Goal: Task Accomplishment & Management: Use online tool/utility

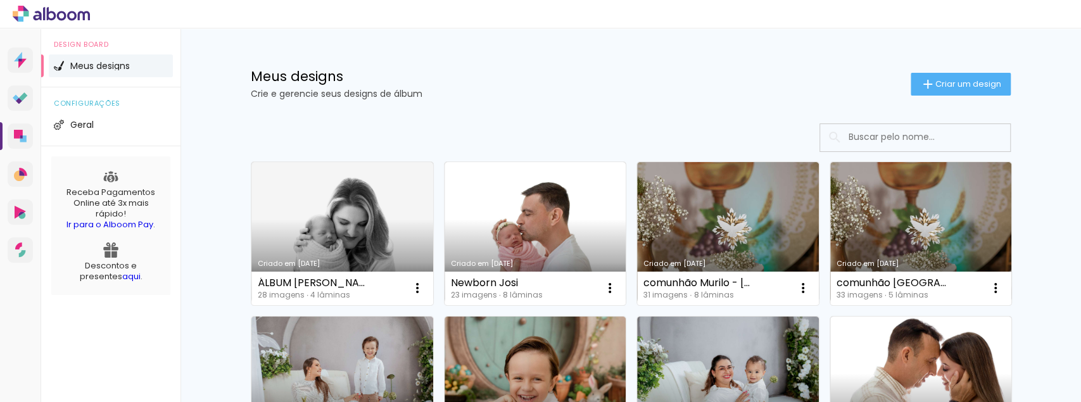
click at [940, 144] on input at bounding box center [932, 137] width 181 height 26
click at [939, 84] on span "Criar um design" at bounding box center [969, 84] width 66 height 8
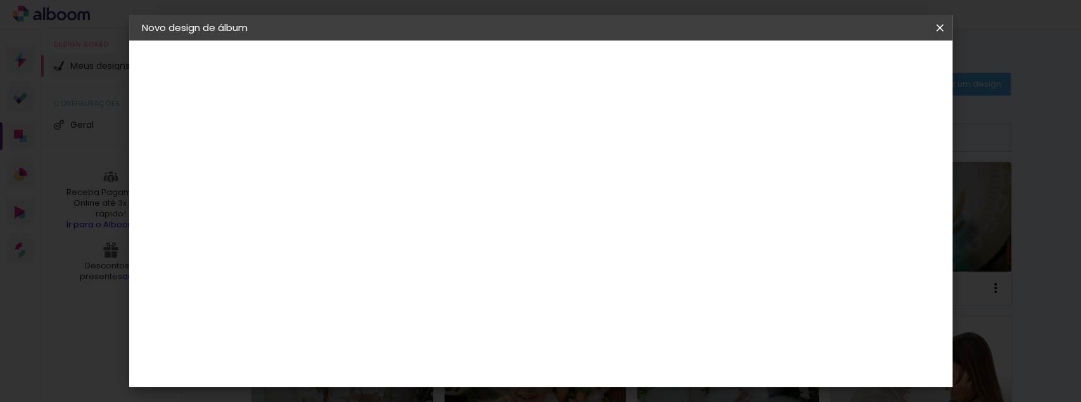
click at [349, 173] on input at bounding box center [349, 170] width 0 height 20
type input "n"
type input "[DATE] [PERSON_NAME]"
type paper-input "[DATE] [PERSON_NAME]"
click at [479, 60] on paper-button "Avançar" at bounding box center [448, 67] width 62 height 22
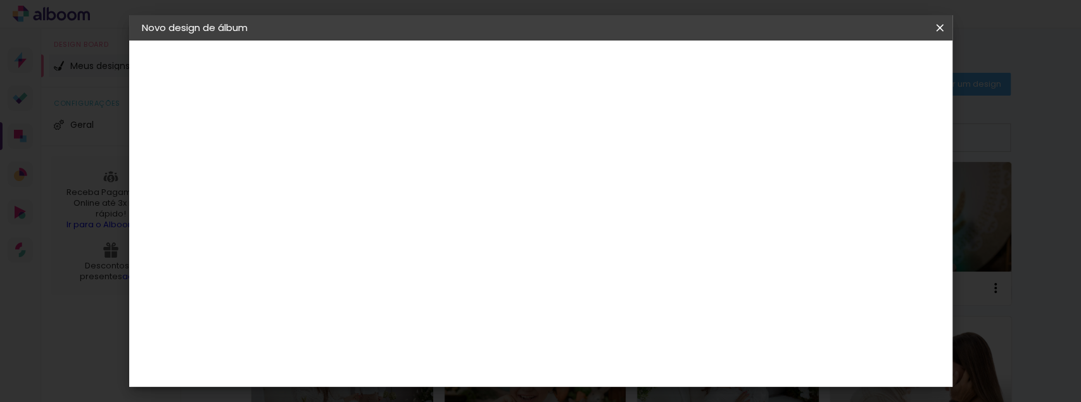
click at [382, 233] on input at bounding box center [381, 241] width 128 height 16
type input "WA"
type paper-input "WA"
click at [388, 331] on div "WA Encadernadora" at bounding box center [379, 341] width 78 height 20
click at [0, 0] on slot "Avançar" at bounding box center [0, 0] width 0 height 0
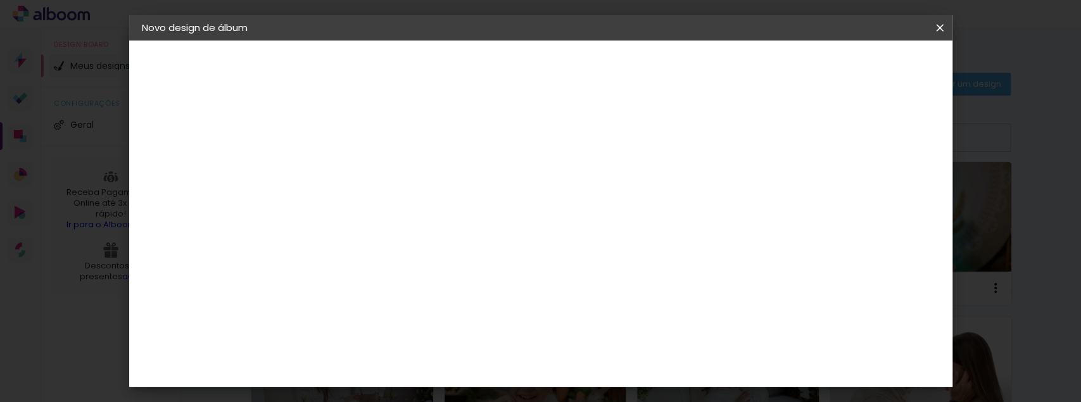
click at [398, 211] on input "text" at bounding box center [373, 221] width 49 height 20
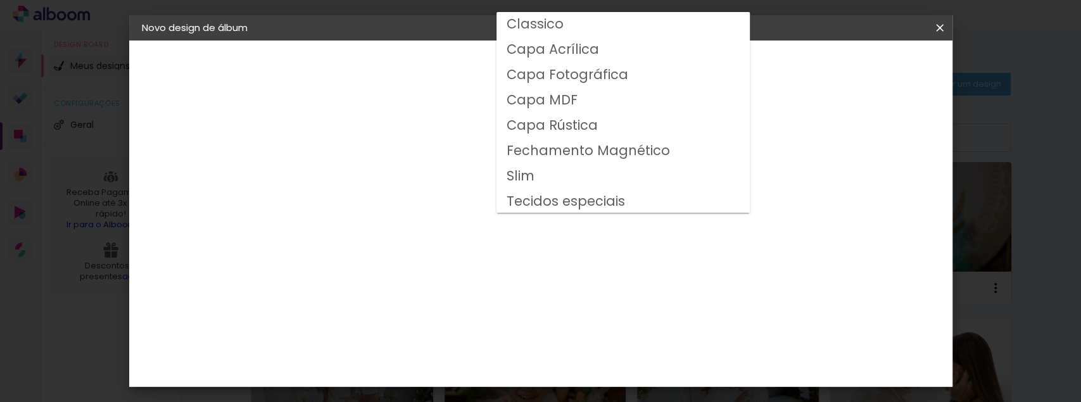
click at [536, 181] on paper-item "Slim" at bounding box center [623, 176] width 253 height 25
type input "Slim"
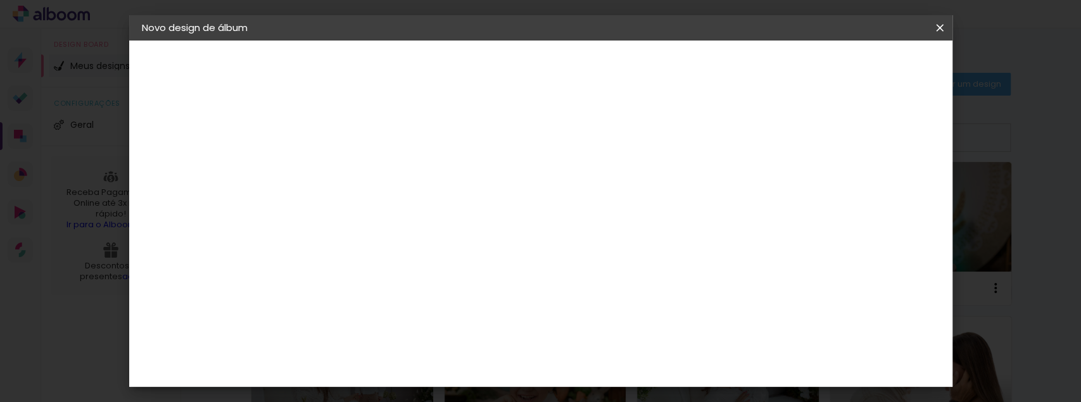
scroll to position [127, 0]
click at [435, 225] on div "Modelo" at bounding box center [405, 231] width 59 height 18
click at [435, 199] on div "Quadrado" at bounding box center [405, 207] width 59 height 30
click at [481, 245] on span "20 × 20 cm" at bounding box center [458, 253] width 47 height 26
click at [0, 0] on slot "Avançar" at bounding box center [0, 0] width 0 height 0
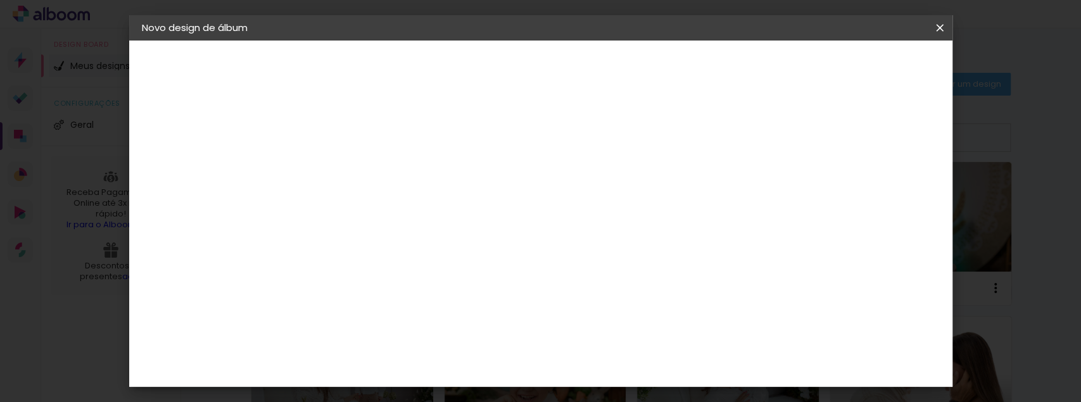
click at [500, 134] on div at bounding box center [494, 136] width 11 height 11
type paper-checkbox "on"
click at [572, 72] on span "Iniciar design" at bounding box center [557, 72] width 29 height 18
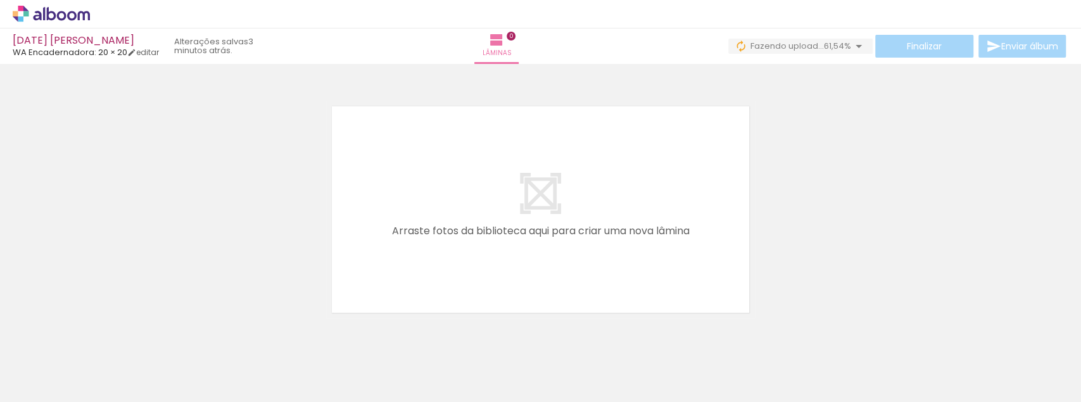
scroll to position [0, 1207]
click at [861, 395] on quentale-thumb at bounding box center [834, 359] width 71 height 73
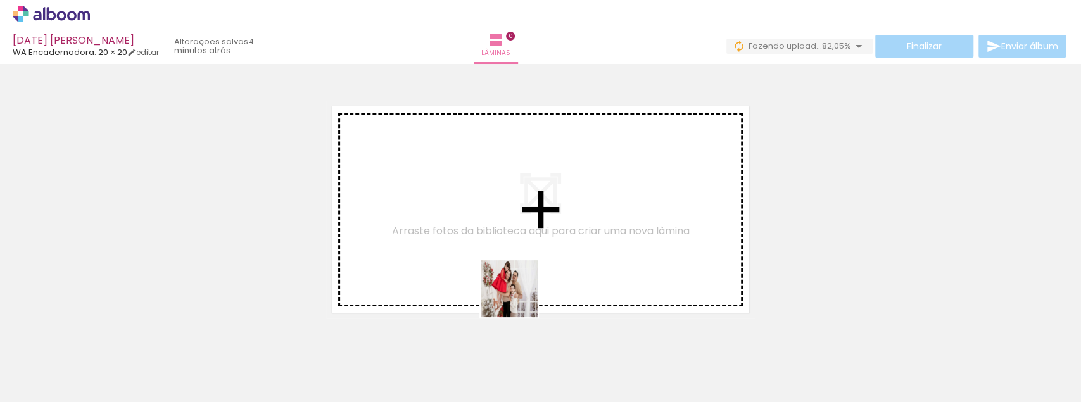
drag, startPoint x: 554, startPoint y: 357, endPoint x: 509, endPoint y: 277, distance: 92.2
click at [509, 277] on quentale-workspace at bounding box center [540, 201] width 1081 height 402
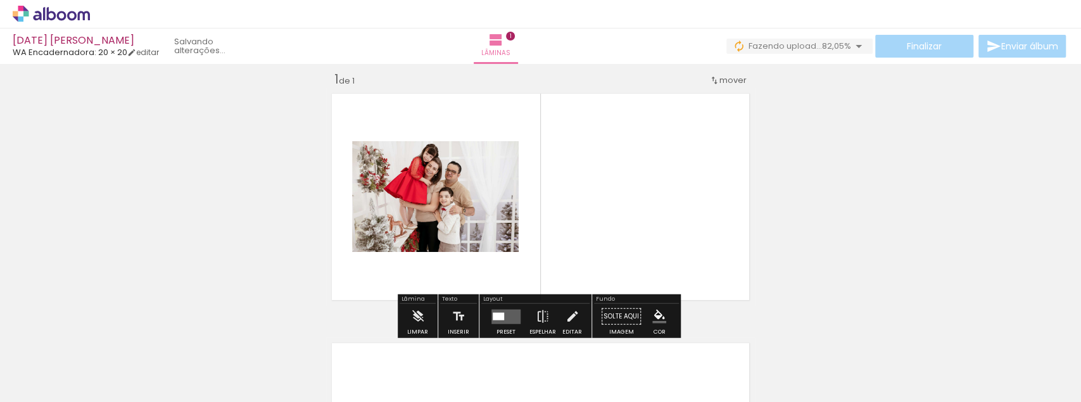
scroll to position [16, 0]
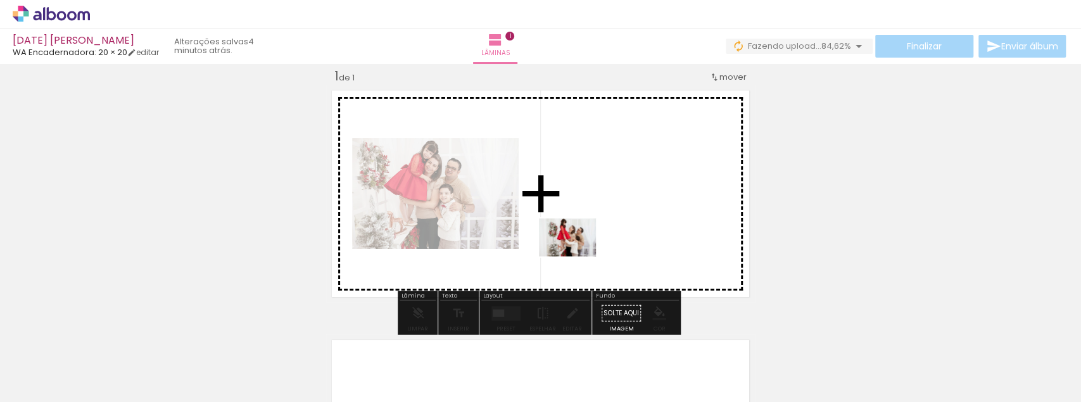
drag, startPoint x: 509, startPoint y: 357, endPoint x: 585, endPoint y: 252, distance: 129.7
click at [585, 252] on quentale-workspace at bounding box center [540, 201] width 1081 height 402
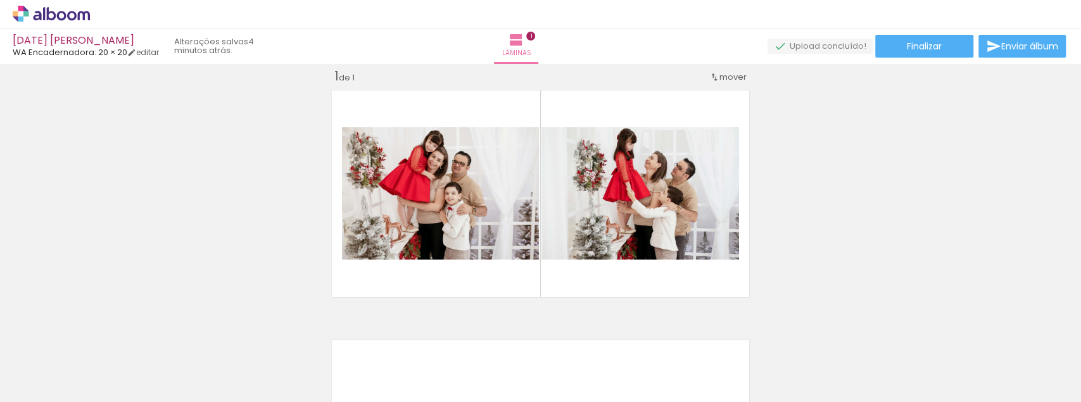
scroll to position [0, 0]
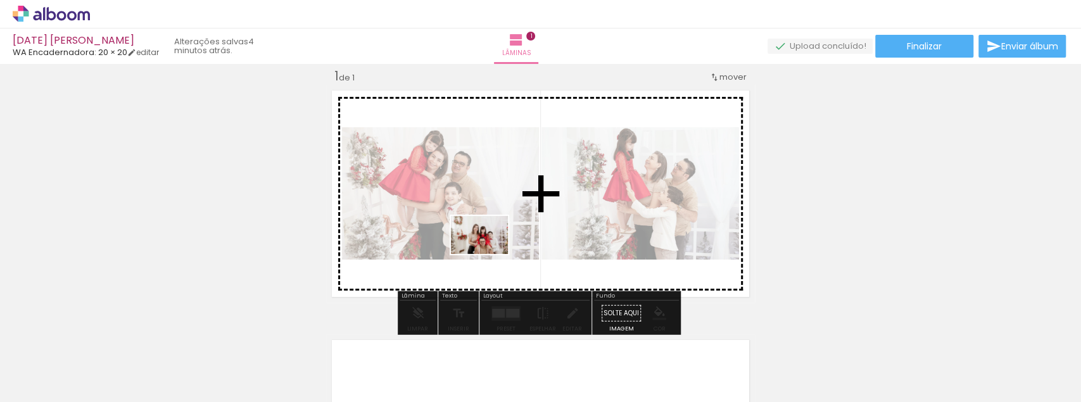
drag, startPoint x: 280, startPoint y: 332, endPoint x: 491, endPoint y: 253, distance: 225.1
click at [491, 253] on quentale-workspace at bounding box center [540, 201] width 1081 height 402
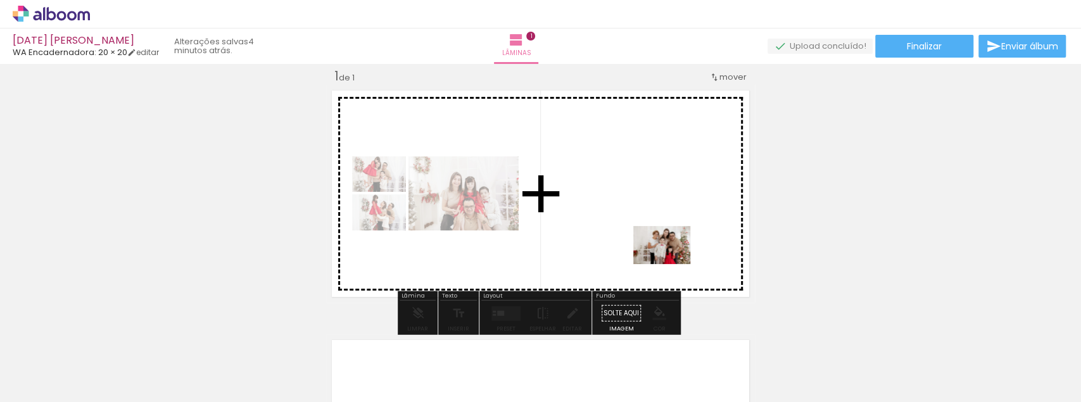
drag, startPoint x: 423, startPoint y: 366, endPoint x: 674, endPoint y: 264, distance: 271.0
click at [674, 264] on quentale-workspace at bounding box center [540, 201] width 1081 height 402
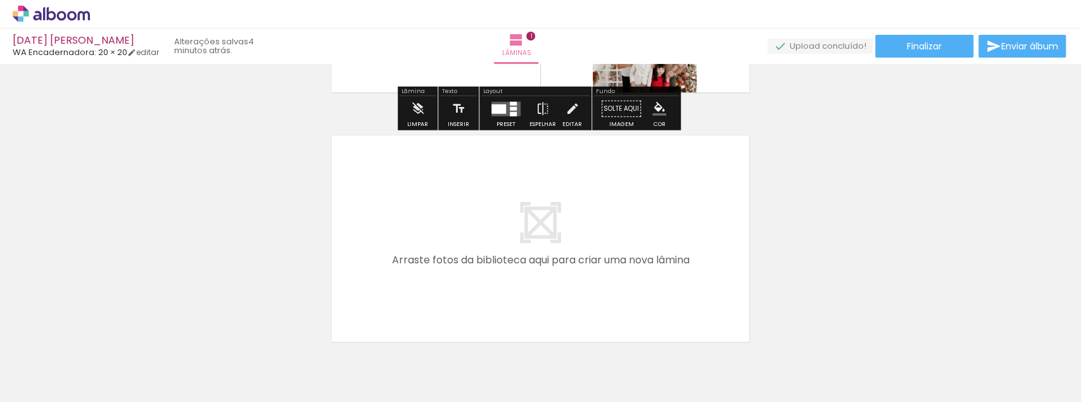
scroll to position [227, 0]
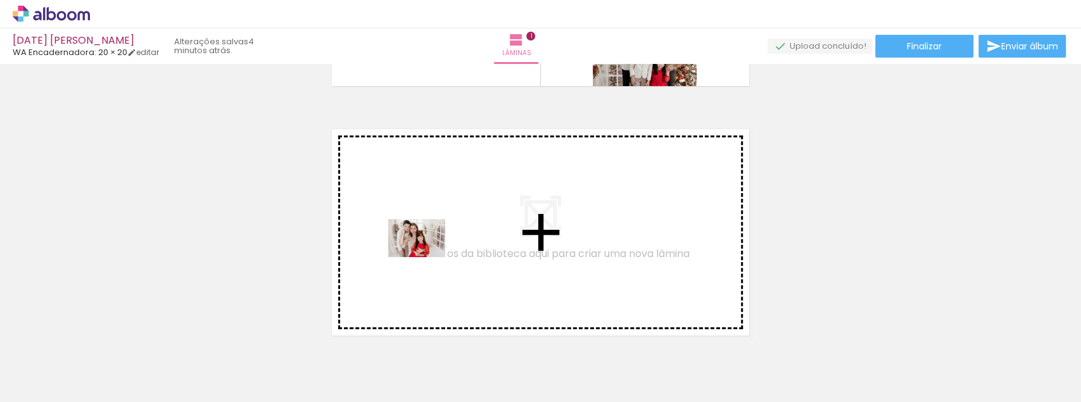
drag, startPoint x: 279, startPoint y: 365, endPoint x: 429, endPoint y: 256, distance: 185.5
click at [429, 256] on quentale-workspace at bounding box center [540, 201] width 1081 height 402
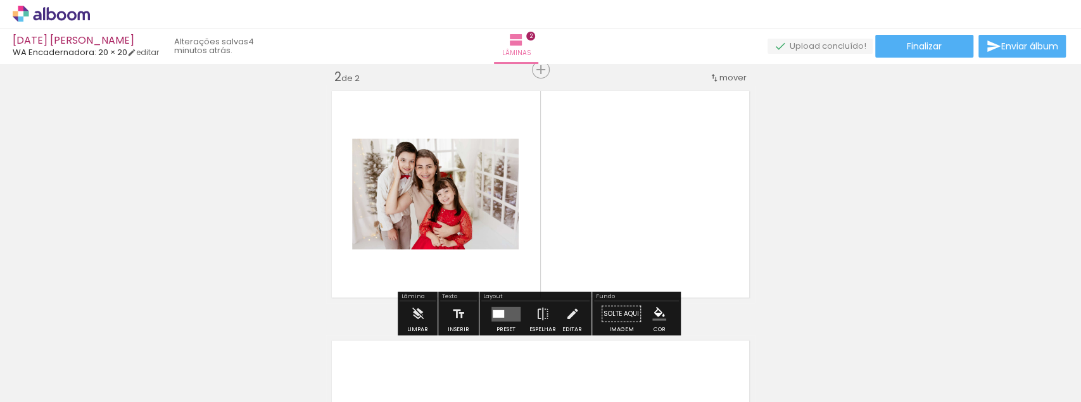
scroll to position [265, 0]
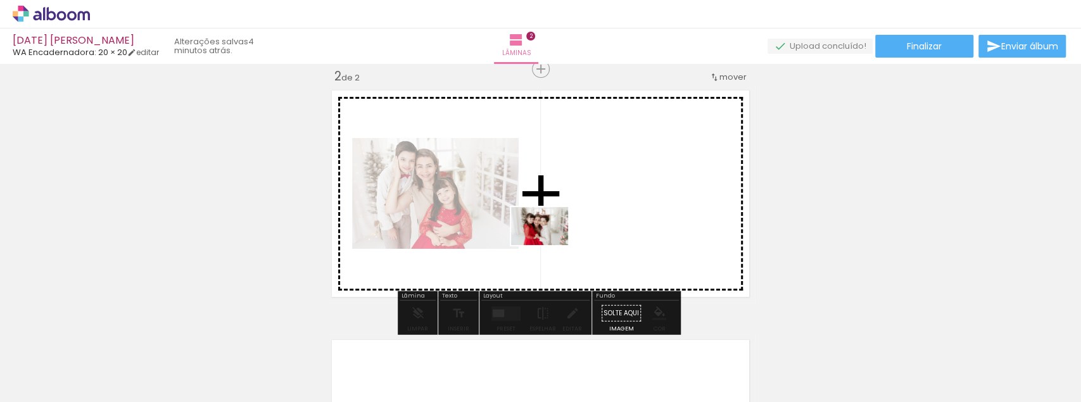
drag, startPoint x: 356, startPoint y: 367, endPoint x: 552, endPoint y: 245, distance: 231.1
click at [552, 245] on quentale-workspace at bounding box center [540, 201] width 1081 height 402
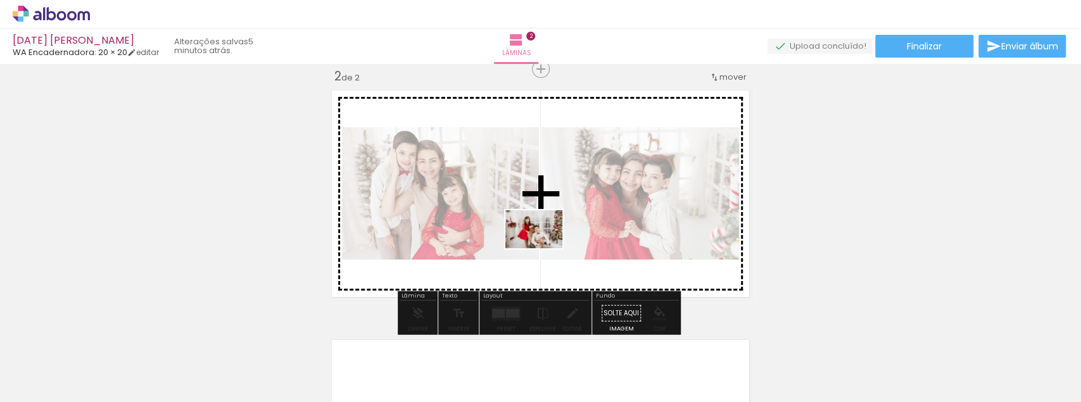
drag, startPoint x: 141, startPoint y: 366, endPoint x: 593, endPoint y: 240, distance: 469.5
click at [593, 240] on quentale-workspace at bounding box center [540, 201] width 1081 height 402
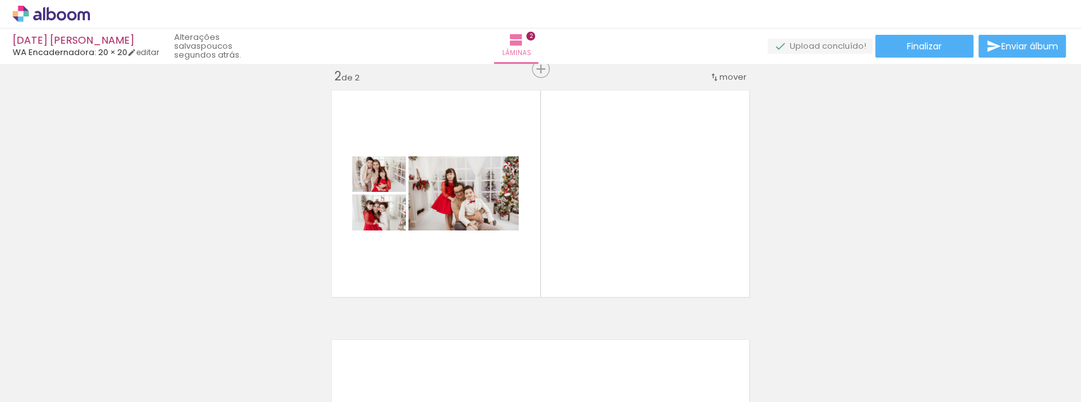
scroll to position [0, 283]
drag, startPoint x: 357, startPoint y: 366, endPoint x: 319, endPoint y: 361, distance: 38.3
click at [319, 361] on quentale-thumb at bounding box center [340, 359] width 71 height 73
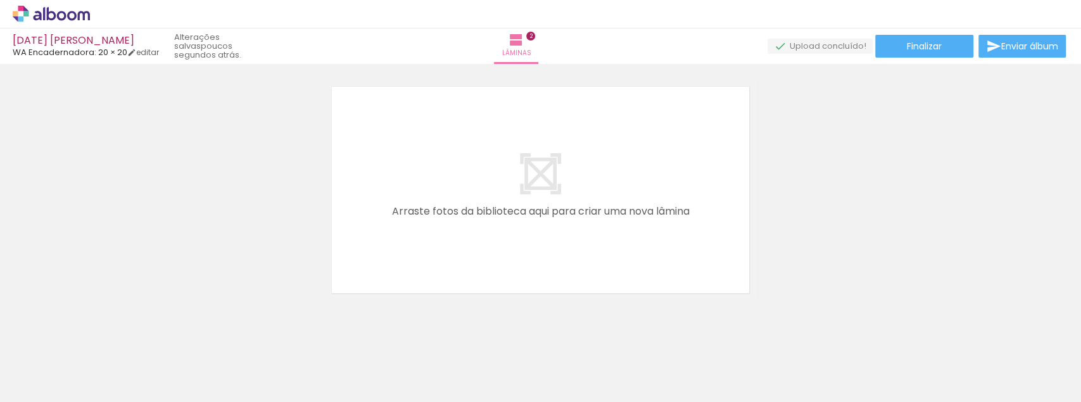
scroll to position [0, 693]
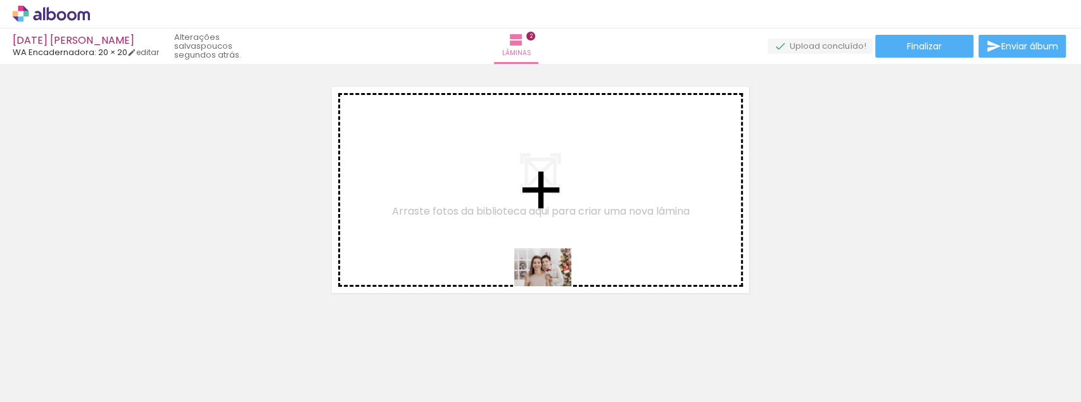
drag, startPoint x: 581, startPoint y: 361, endPoint x: 552, endPoint y: 286, distance: 80.2
click at [552, 286] on quentale-workspace at bounding box center [540, 201] width 1081 height 402
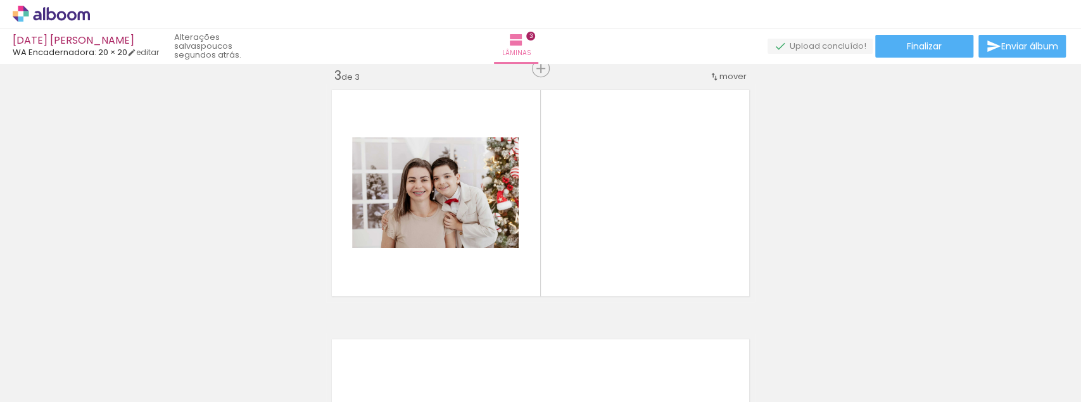
scroll to position [515, 0]
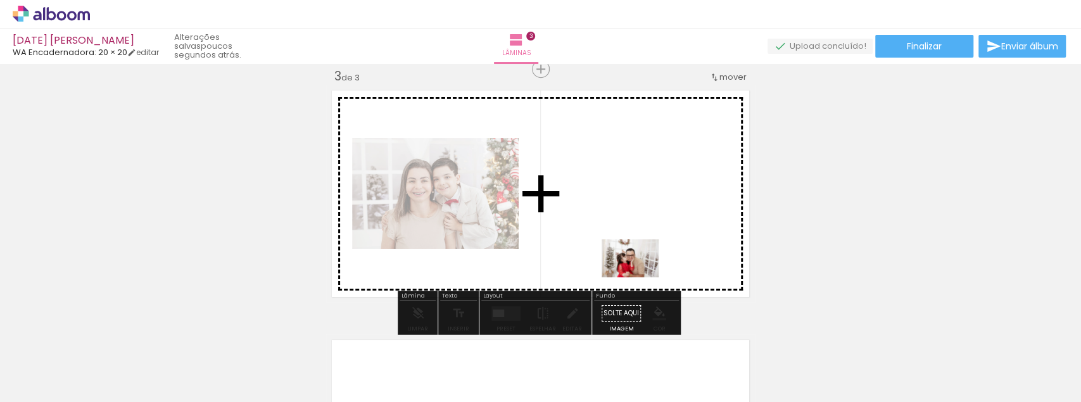
drag, startPoint x: 646, startPoint y: 360, endPoint x: 640, endPoint y: 270, distance: 90.1
click at [638, 269] on quentale-workspace at bounding box center [540, 201] width 1081 height 402
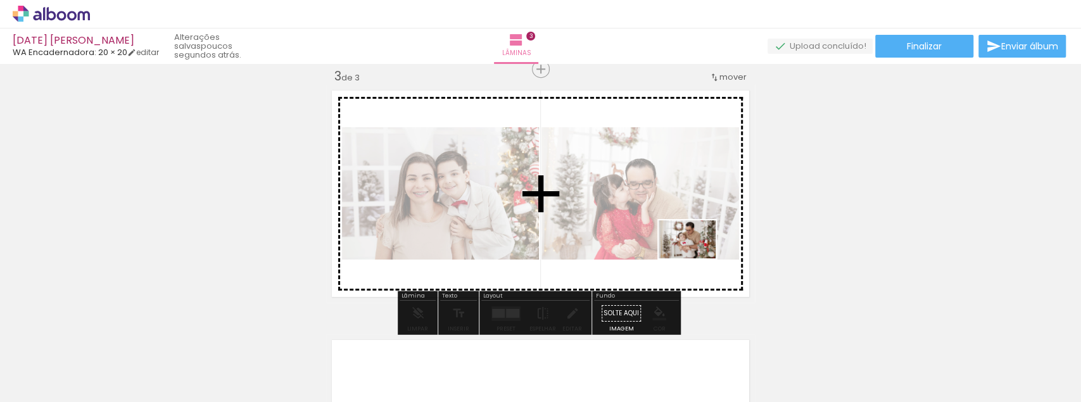
drag, startPoint x: 717, startPoint y: 357, endPoint x: 695, endPoint y: 253, distance: 106.1
click at [695, 253] on quentale-workspace at bounding box center [540, 201] width 1081 height 402
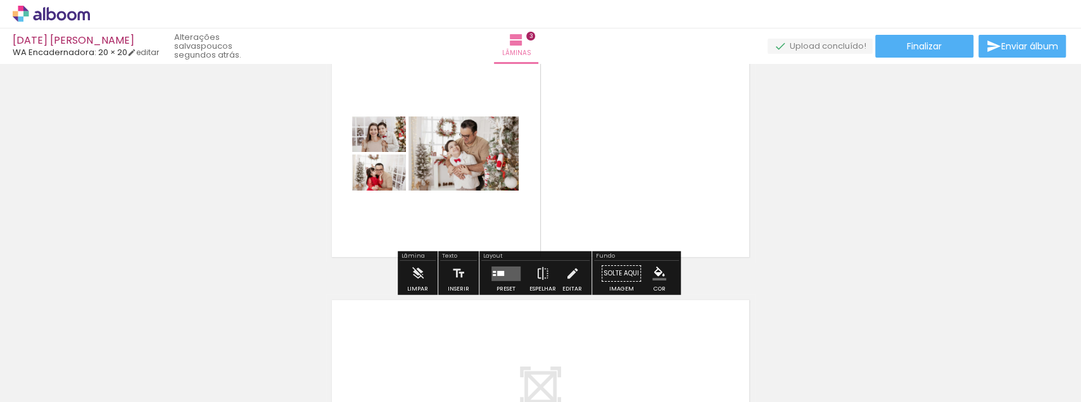
scroll to position [557, 0]
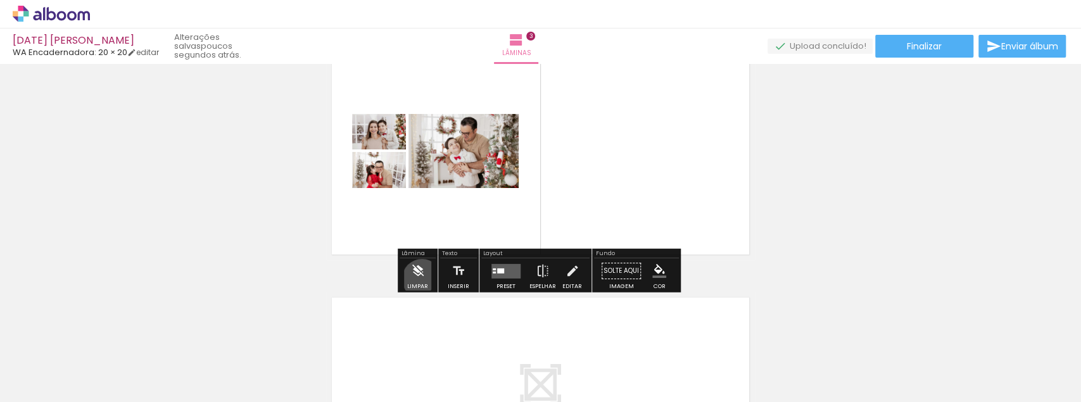
click at [422, 279] on iron-icon at bounding box center [418, 270] width 14 height 25
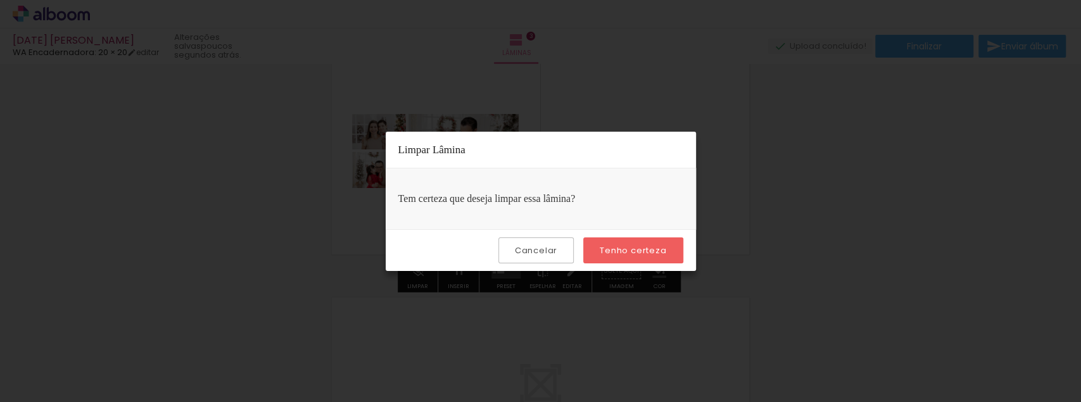
click at [0, 0] on slot "Tenho certeza" at bounding box center [0, 0] width 0 height 0
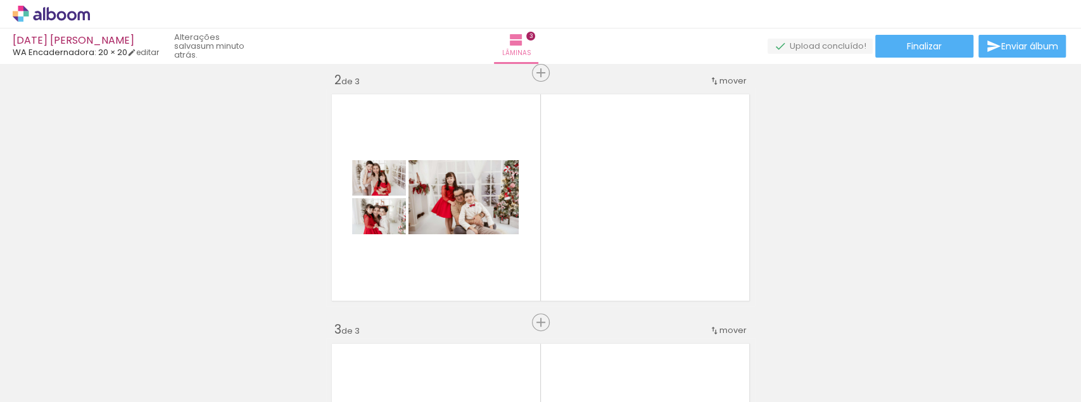
scroll to position [0, 4]
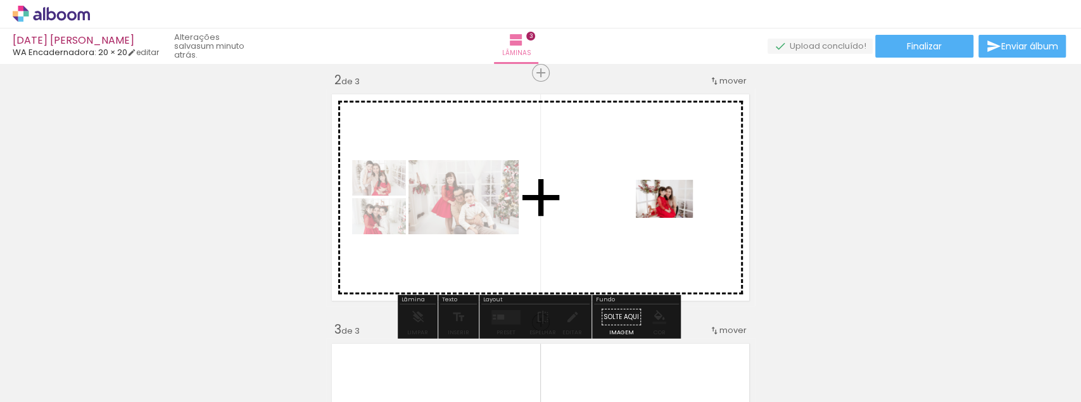
drag, startPoint x: 1051, startPoint y: 366, endPoint x: 674, endPoint y: 218, distance: 405.6
click at [674, 218] on quentale-workspace at bounding box center [540, 201] width 1081 height 402
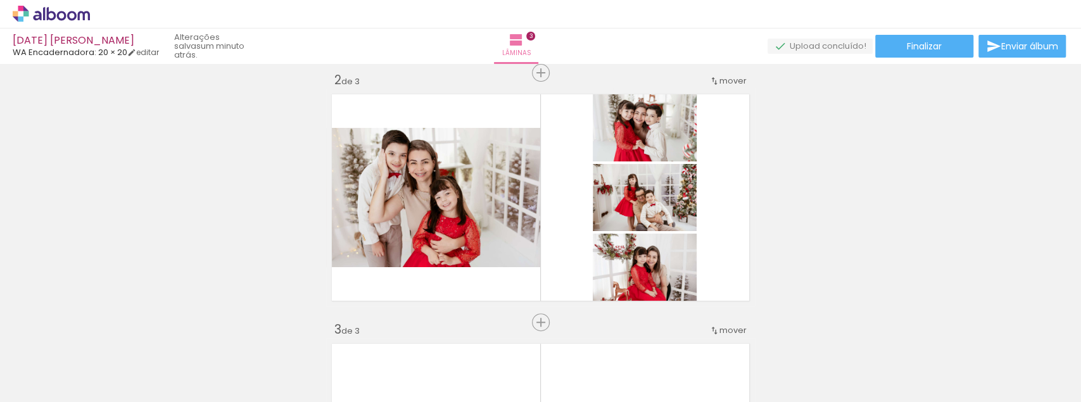
scroll to position [0, 649]
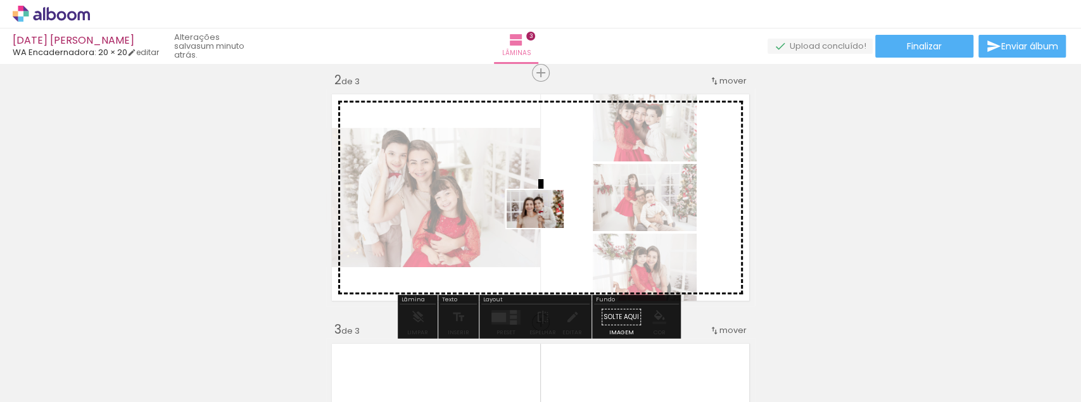
drag, startPoint x: 621, startPoint y: 362, endPoint x: 544, endPoint y: 228, distance: 154.6
click at [544, 228] on quentale-workspace at bounding box center [540, 201] width 1081 height 402
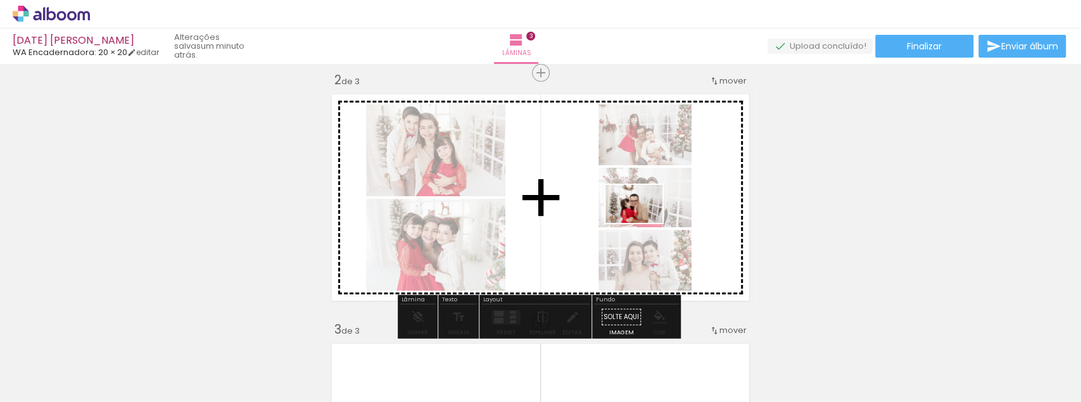
drag, startPoint x: 692, startPoint y: 353, endPoint x: 643, endPoint y: 221, distance: 141.3
click at [643, 221] on quentale-workspace at bounding box center [540, 201] width 1081 height 402
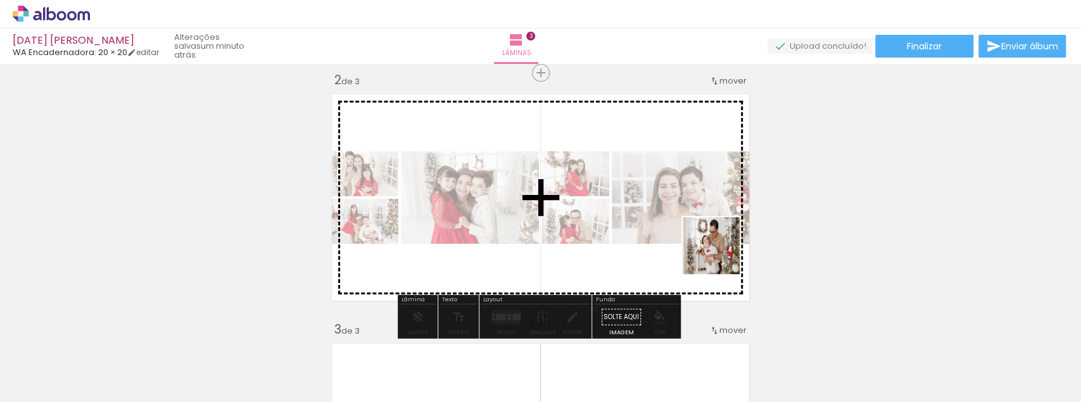
drag, startPoint x: 770, startPoint y: 362, endPoint x: 709, endPoint y: 236, distance: 140.5
click at [709, 236] on quentale-workspace at bounding box center [540, 201] width 1081 height 402
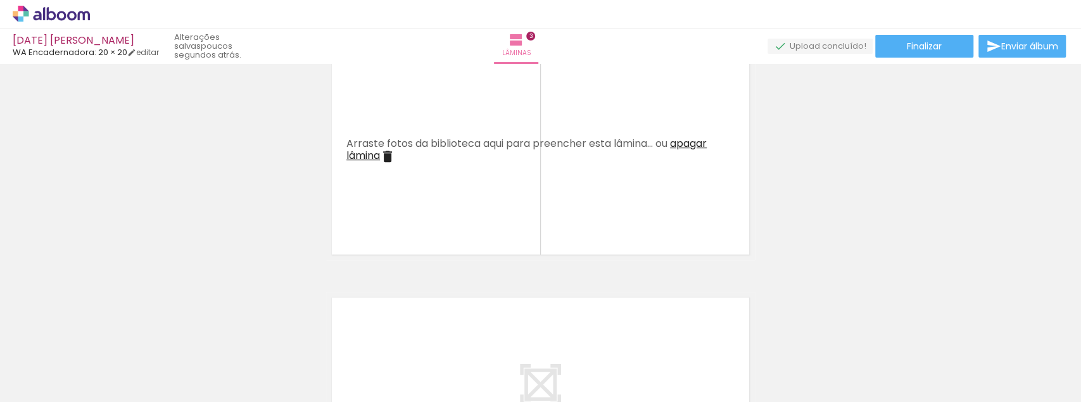
scroll to position [0, 186]
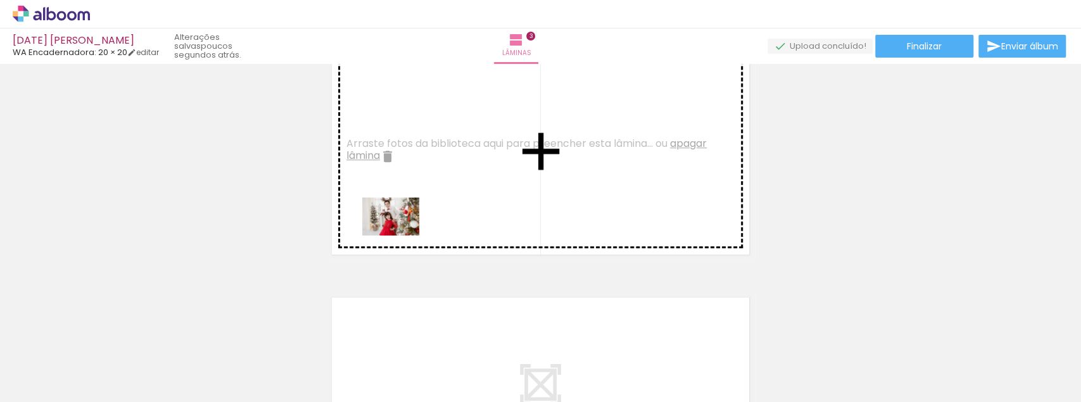
drag, startPoint x: 414, startPoint y: 281, endPoint x: 400, endPoint y: 236, distance: 46.9
click at [400, 236] on quentale-workspace at bounding box center [540, 201] width 1081 height 402
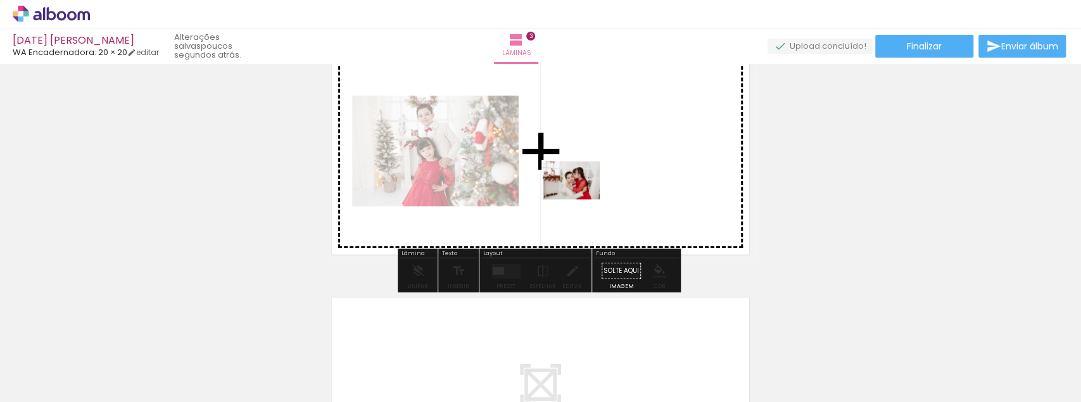
drag, startPoint x: 525, startPoint y: 322, endPoint x: 603, endPoint y: 304, distance: 79.9
click at [584, 195] on quentale-workspace at bounding box center [540, 201] width 1081 height 402
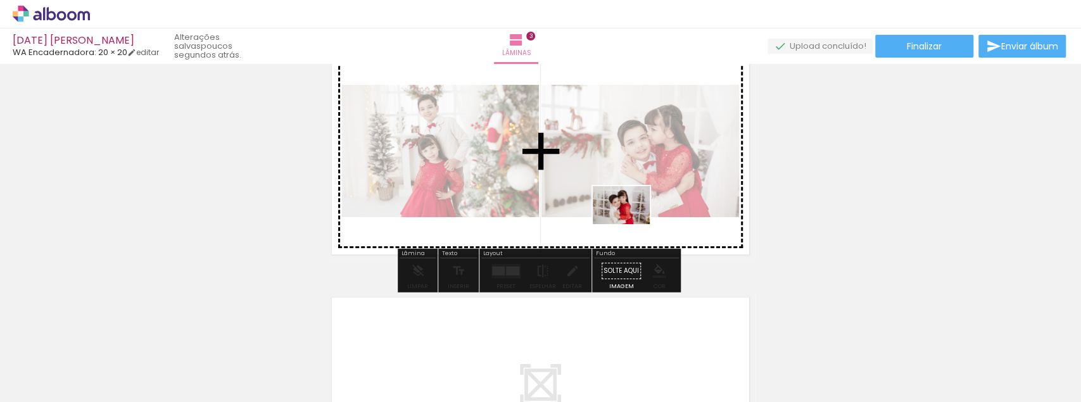
drag, startPoint x: 603, startPoint y: 336, endPoint x: 631, endPoint y: 224, distance: 114.9
click at [631, 224] on quentale-workspace at bounding box center [540, 201] width 1081 height 402
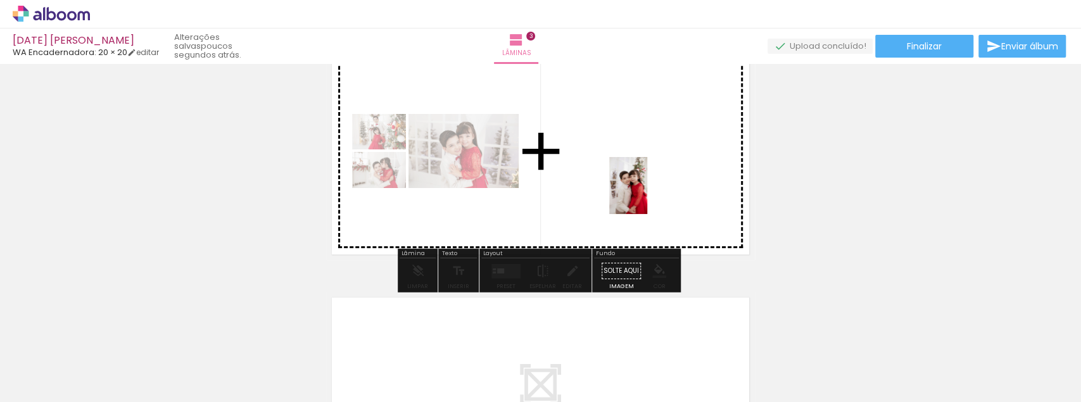
drag, startPoint x: 661, startPoint y: 321, endPoint x: 647, endPoint y: 195, distance: 126.1
click at [647, 195] on quentale-workspace at bounding box center [540, 201] width 1081 height 402
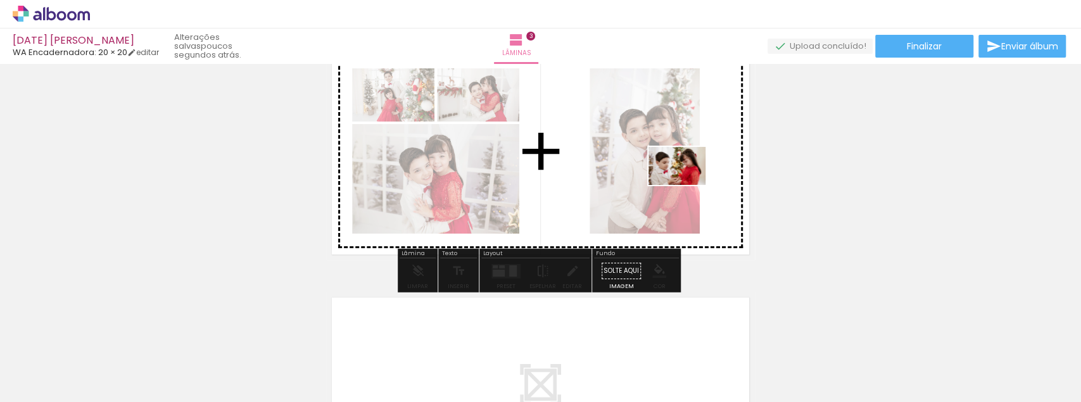
drag, startPoint x: 724, startPoint y: 372, endPoint x: 818, endPoint y: 351, distance: 96.2
click at [687, 184] on quentale-workspace at bounding box center [540, 201] width 1081 height 402
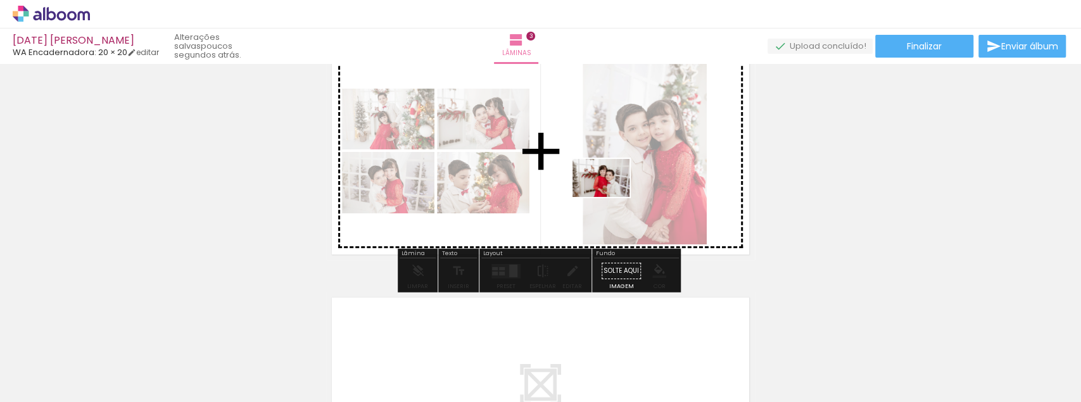
drag, startPoint x: 803, startPoint y: 367, endPoint x: 609, endPoint y: 212, distance: 248.3
click at [606, 194] on quentale-workspace at bounding box center [540, 201] width 1081 height 402
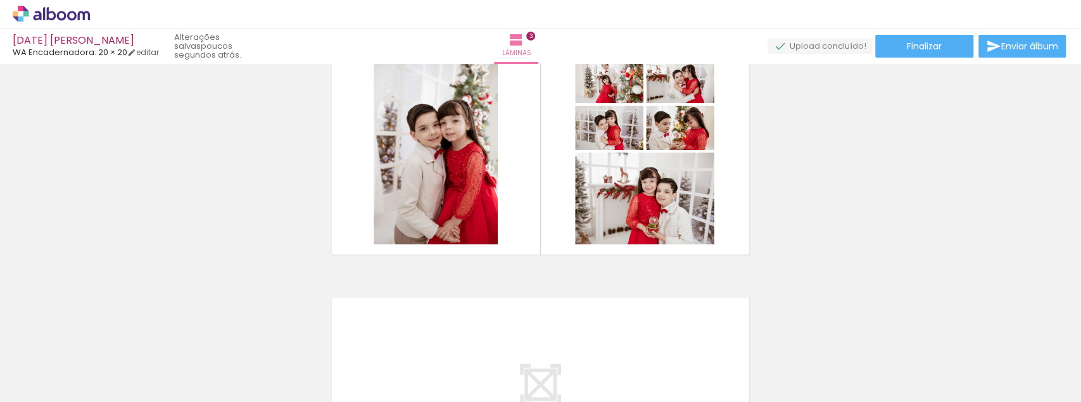
scroll to position [0, 1181]
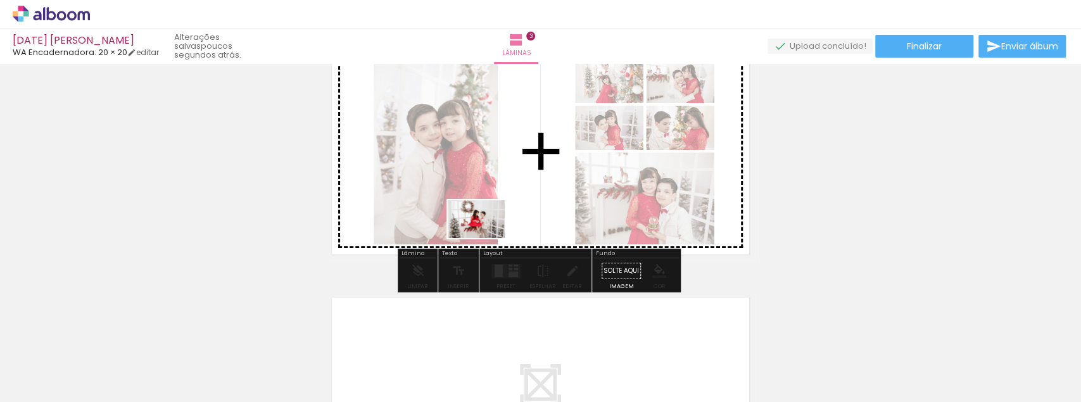
drag, startPoint x: 450, startPoint y: 364, endPoint x: 486, endPoint y: 238, distance: 130.5
click at [486, 238] on quentale-workspace at bounding box center [540, 201] width 1081 height 402
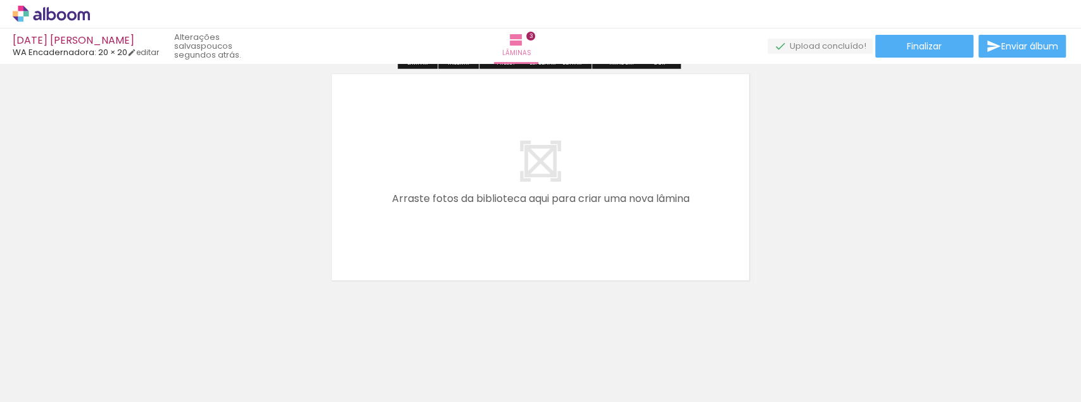
scroll to position [788, 0]
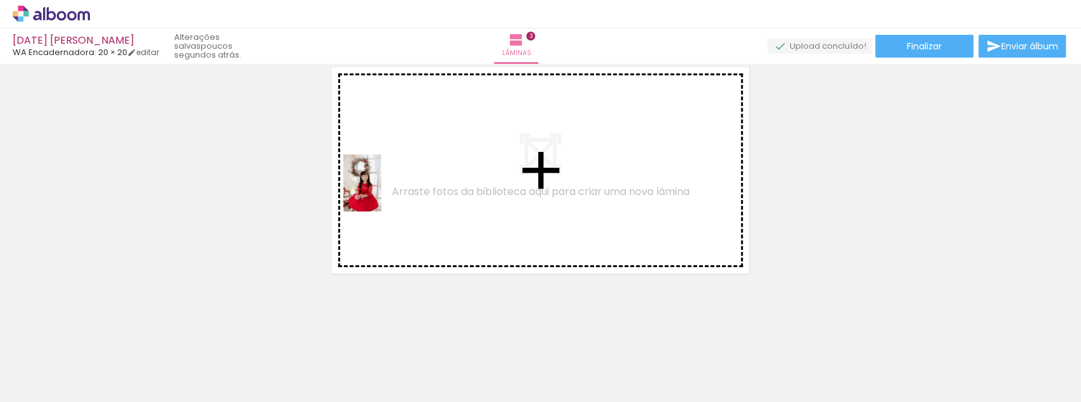
drag, startPoint x: 304, startPoint y: 345, endPoint x: 381, endPoint y: 193, distance: 170.5
click at [381, 193] on quentale-workspace at bounding box center [540, 201] width 1081 height 402
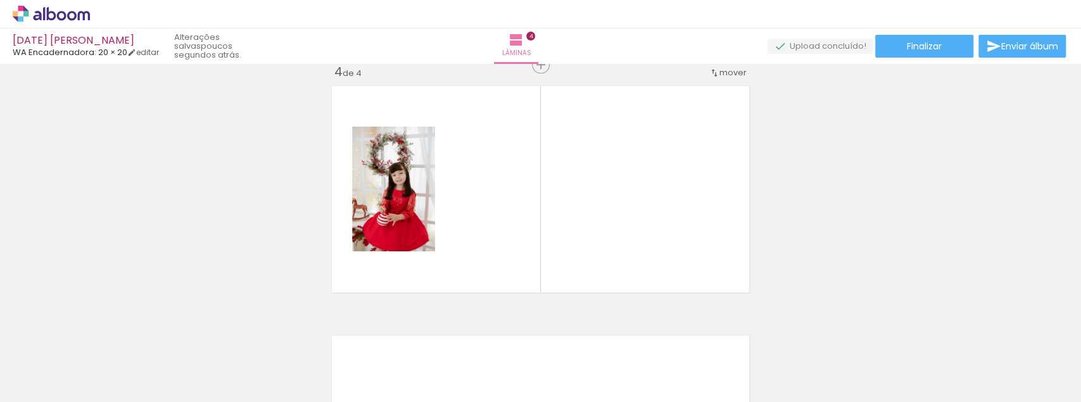
scroll to position [765, 0]
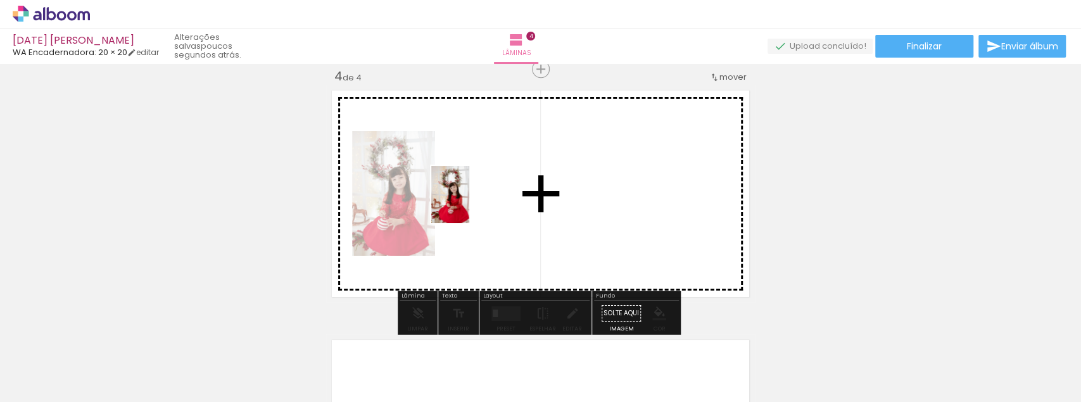
drag, startPoint x: 385, startPoint y: 336, endPoint x: 469, endPoint y: 204, distance: 156.4
click at [469, 204] on quentale-workspace at bounding box center [540, 201] width 1081 height 402
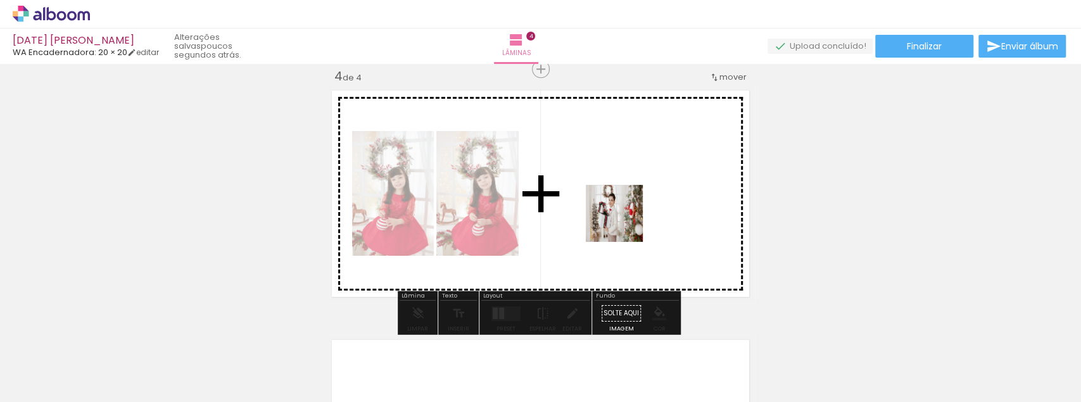
drag, startPoint x: 545, startPoint y: 324, endPoint x: 626, endPoint y: 220, distance: 132.7
click at [626, 220] on quentale-workspace at bounding box center [540, 201] width 1081 height 402
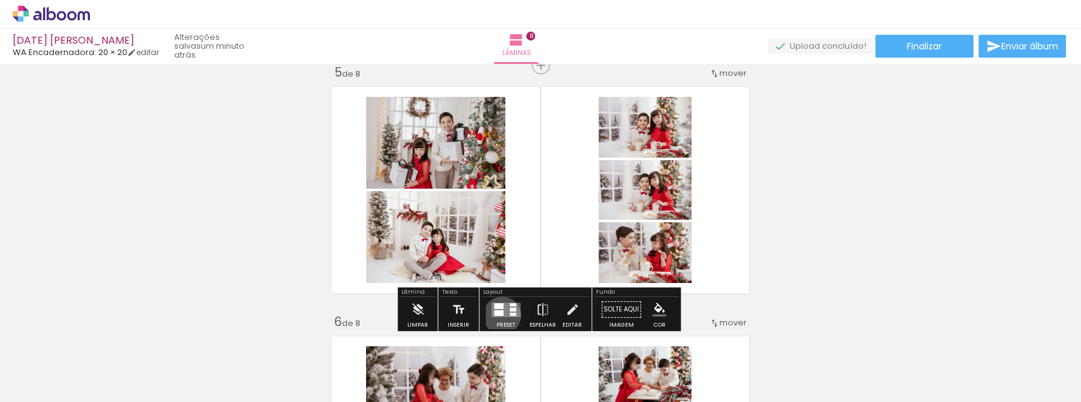
click at [499, 315] on div at bounding box center [499, 313] width 10 height 6
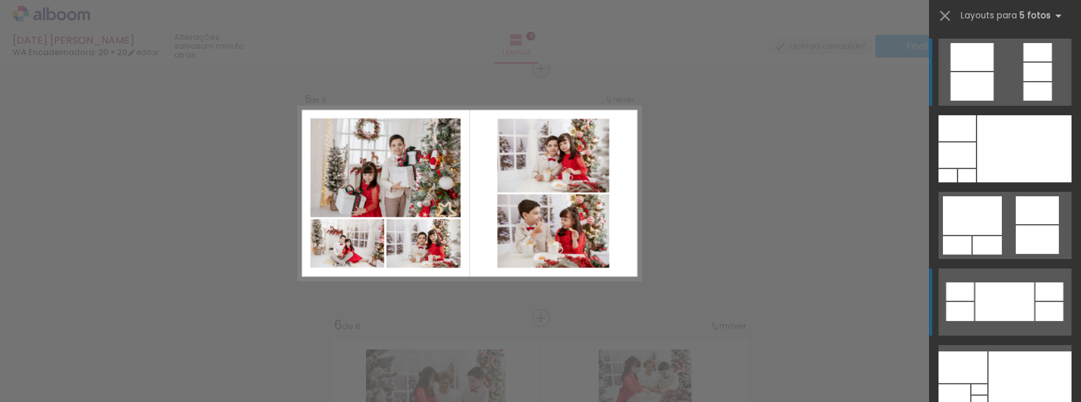
scroll to position [1014, 0]
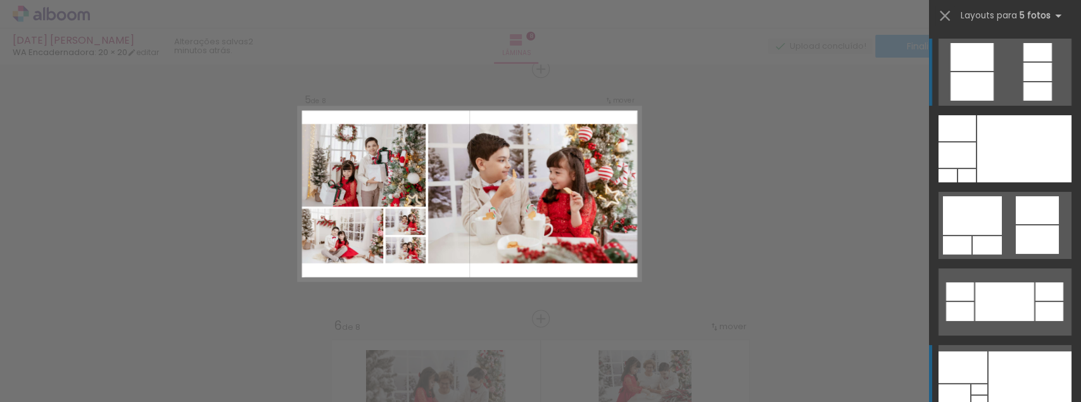
click at [1003, 387] on div at bounding box center [1030, 379] width 83 height 54
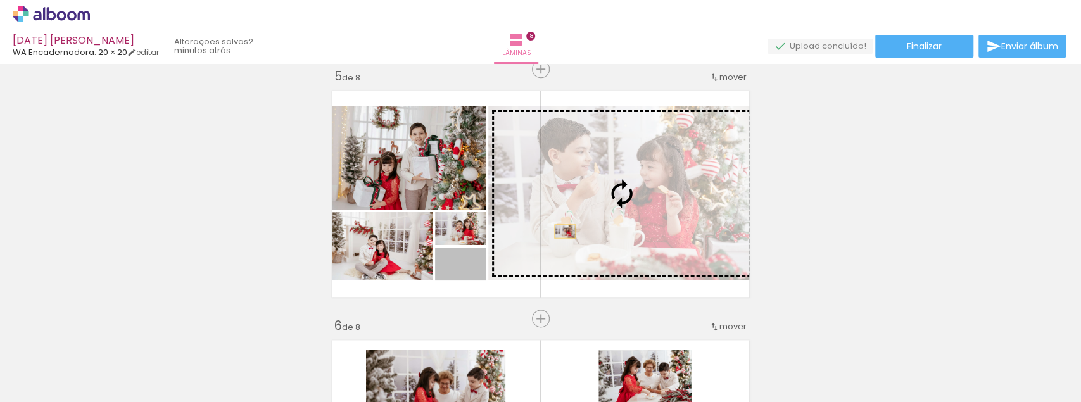
drag, startPoint x: 480, startPoint y: 251, endPoint x: 578, endPoint y: 227, distance: 101.2
click at [0, 0] on slot at bounding box center [0, 0] width 0 height 0
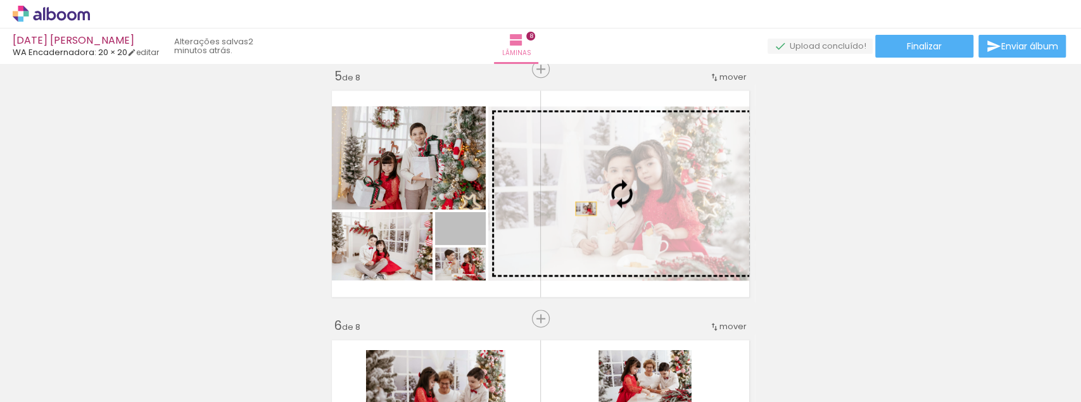
drag, startPoint x: 480, startPoint y: 225, endPoint x: 583, endPoint y: 208, distance: 104.6
click at [0, 0] on slot at bounding box center [0, 0] width 0 height 0
click at [583, 208] on div at bounding box center [621, 194] width 267 height 178
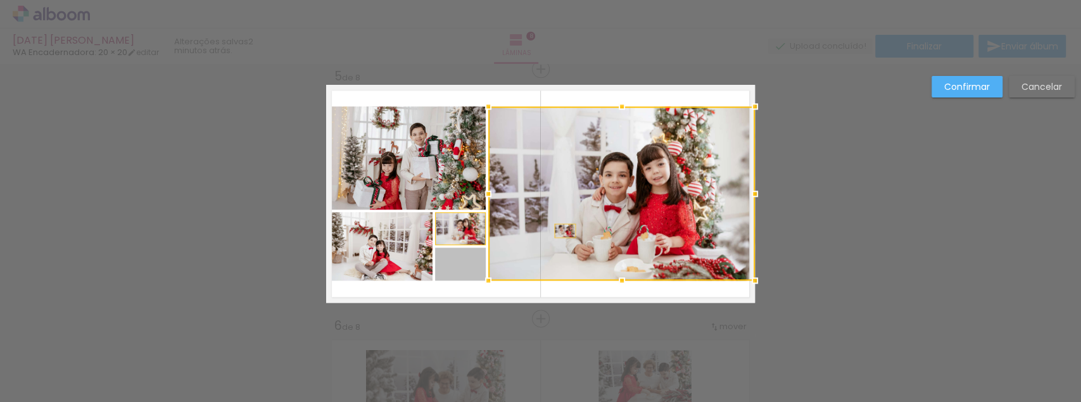
drag, startPoint x: 459, startPoint y: 262, endPoint x: 562, endPoint y: 231, distance: 108.0
click at [562, 231] on album-spread "5 de 8" at bounding box center [540, 194] width 429 height 218
click at [1026, 93] on paper-button "Cancelar" at bounding box center [1042, 87] width 66 height 22
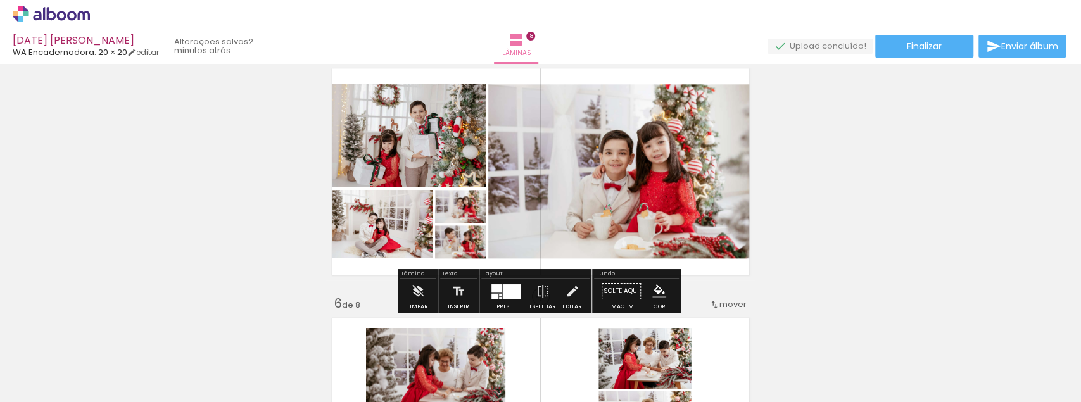
scroll to position [1057, 0]
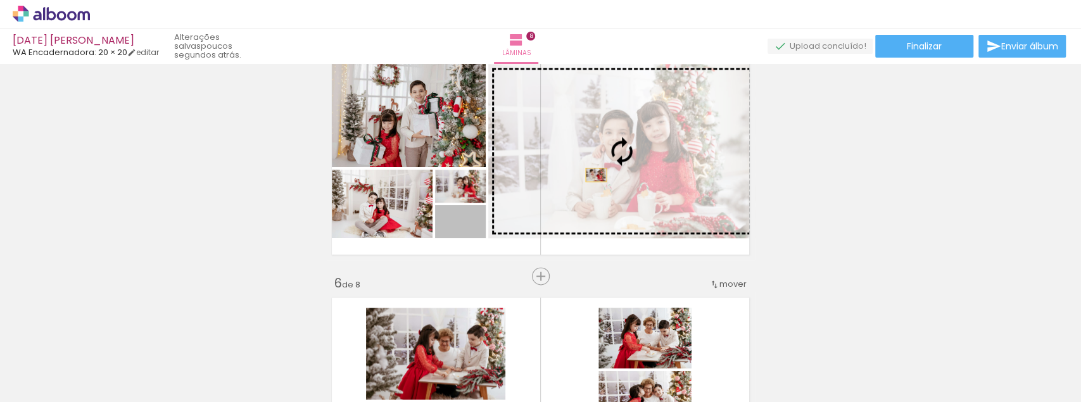
drag, startPoint x: 480, startPoint y: 215, endPoint x: 594, endPoint y: 175, distance: 120.4
click at [0, 0] on slot at bounding box center [0, 0] width 0 height 0
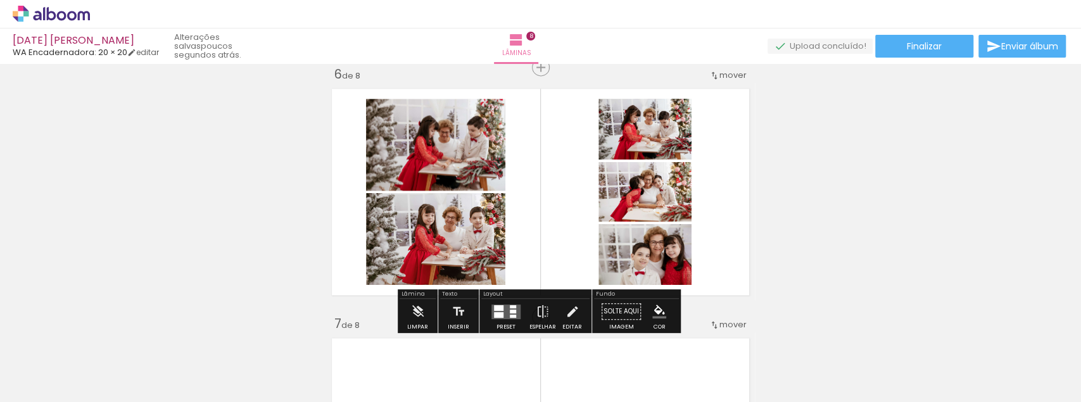
scroll to position [1267, 0]
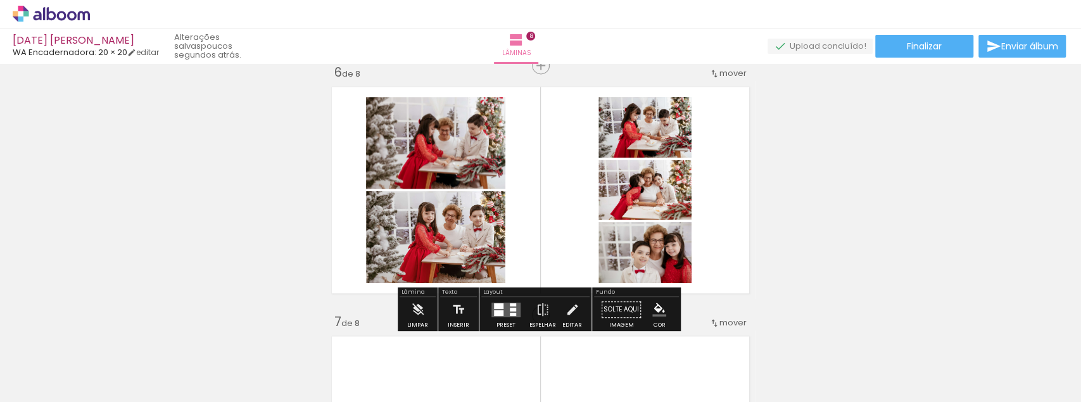
click at [505, 310] on quentale-layouter at bounding box center [506, 309] width 29 height 15
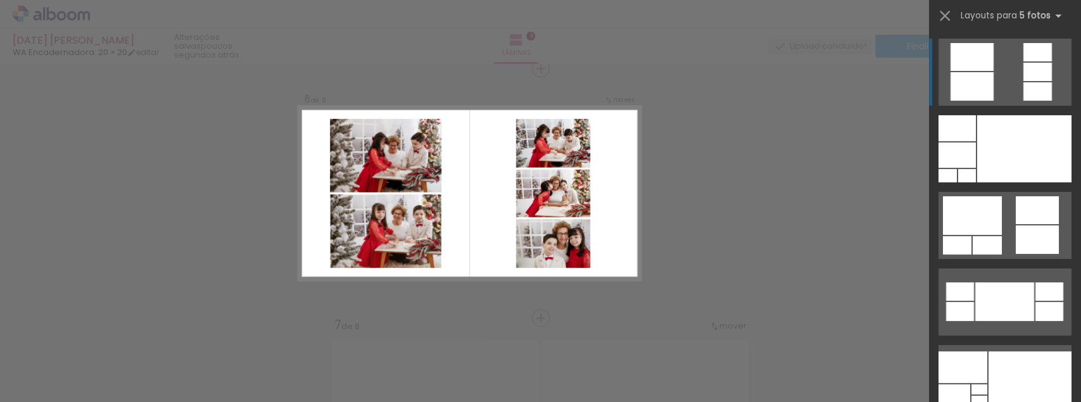
scroll to position [1264, 0]
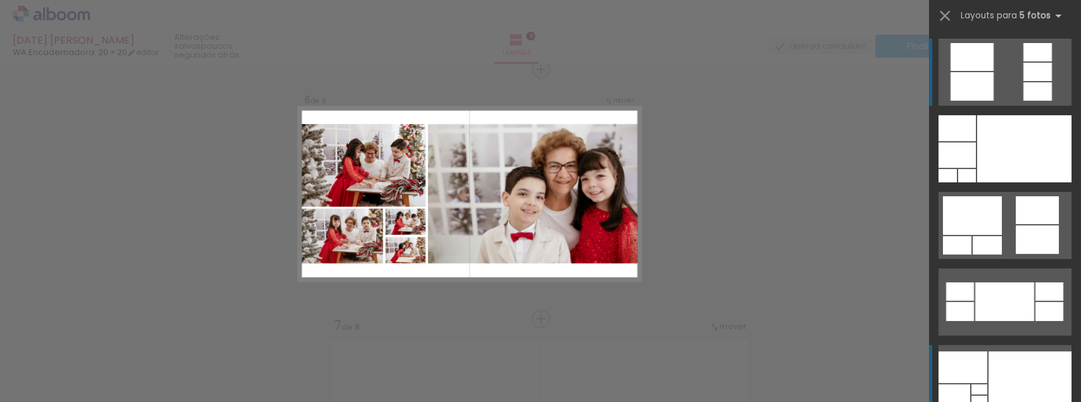
click at [1005, 367] on div at bounding box center [1030, 379] width 83 height 54
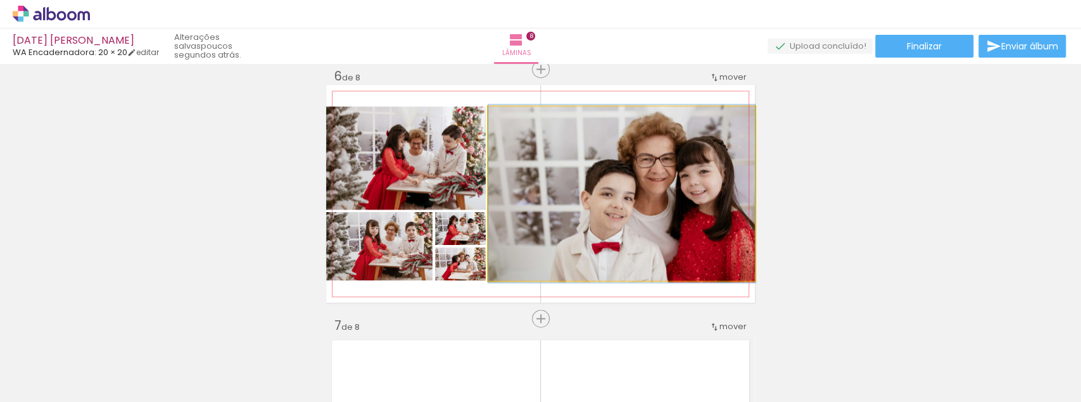
click at [700, 235] on quentale-photo at bounding box center [621, 193] width 267 height 174
drag, startPoint x: 675, startPoint y: 238, endPoint x: 668, endPoint y: 238, distance: 7.0
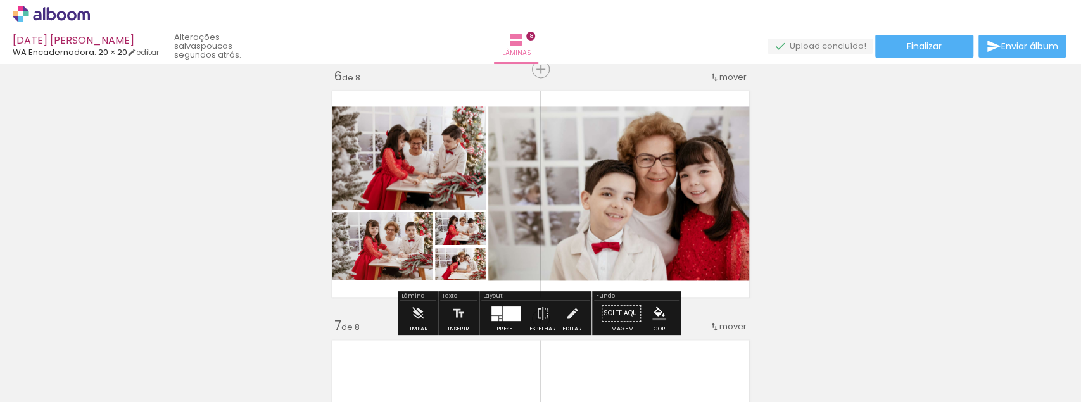
click at [692, 155] on quentale-photo at bounding box center [621, 193] width 267 height 174
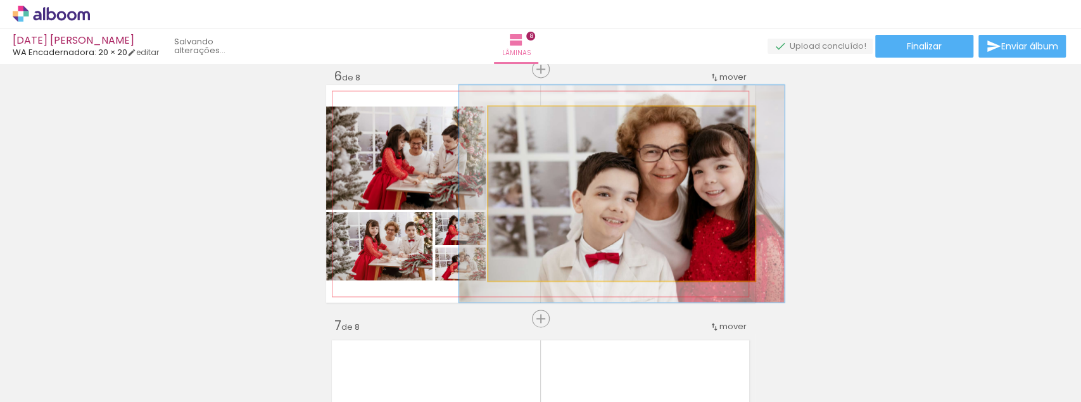
drag, startPoint x: 519, startPoint y: 122, endPoint x: 528, endPoint y: 122, distance: 9.5
type paper-slider "122"
click at [528, 122] on div at bounding box center [528, 120] width 20 height 20
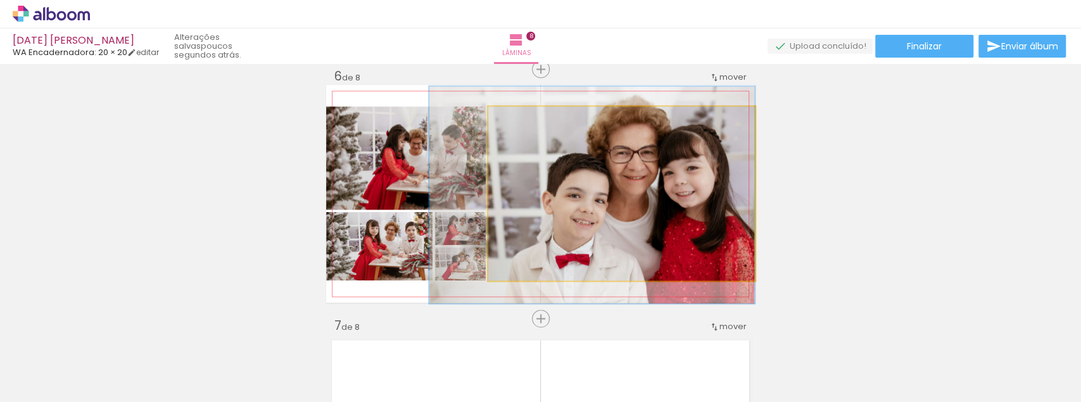
drag, startPoint x: 688, startPoint y: 188, endPoint x: 655, endPoint y: 189, distance: 32.9
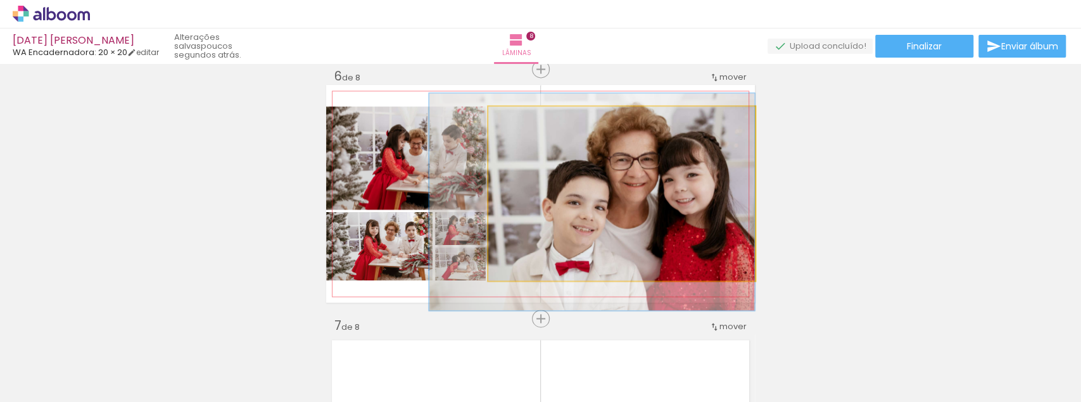
drag, startPoint x: 651, startPoint y: 167, endPoint x: 650, endPoint y: 174, distance: 7.0
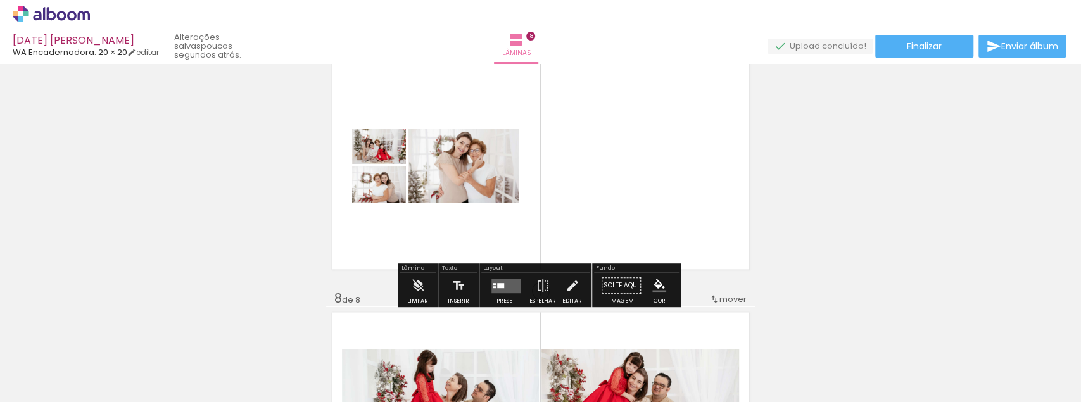
scroll to position [1601, 0]
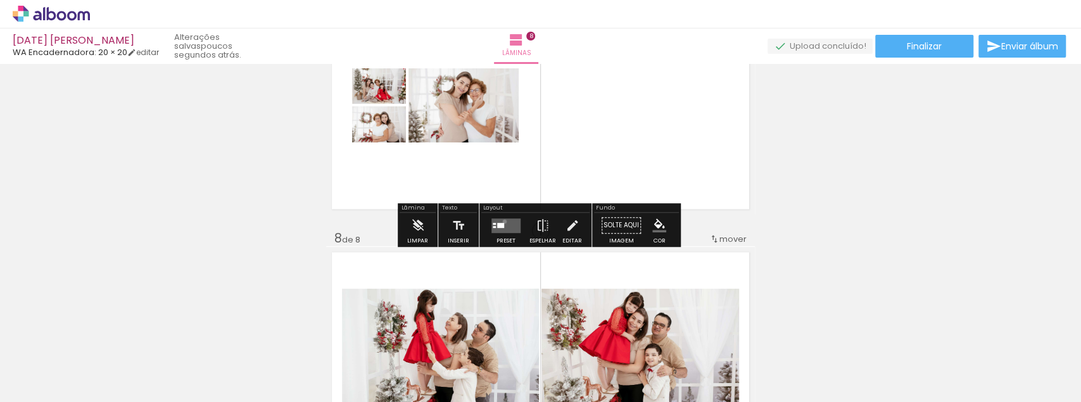
click at [502, 222] on quentale-layouter at bounding box center [506, 225] width 29 height 15
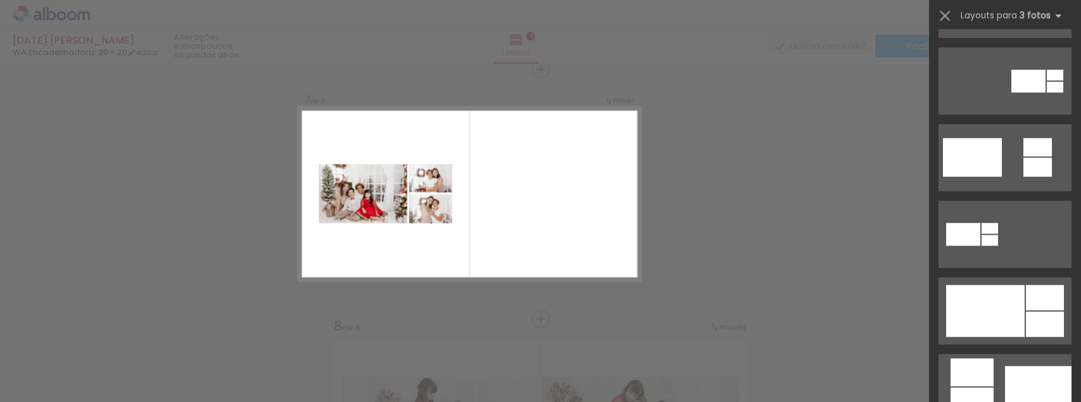
scroll to position [464, 0]
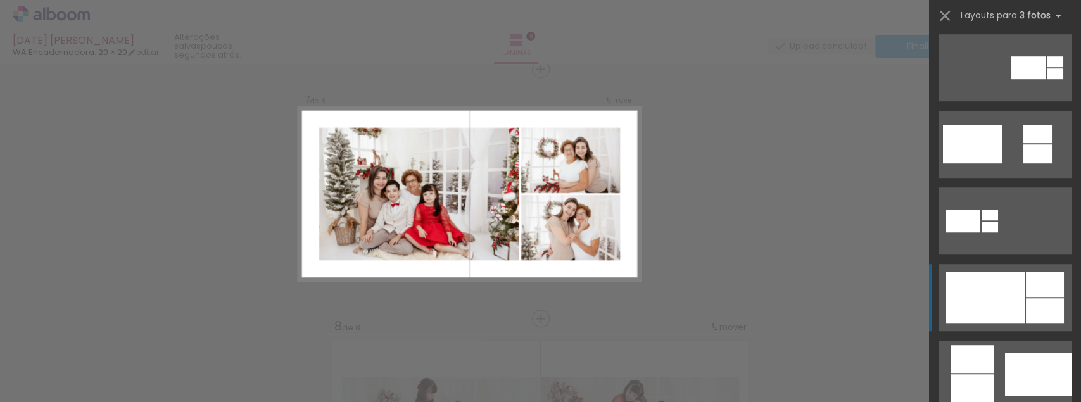
click at [1013, 319] on div at bounding box center [985, 298] width 79 height 52
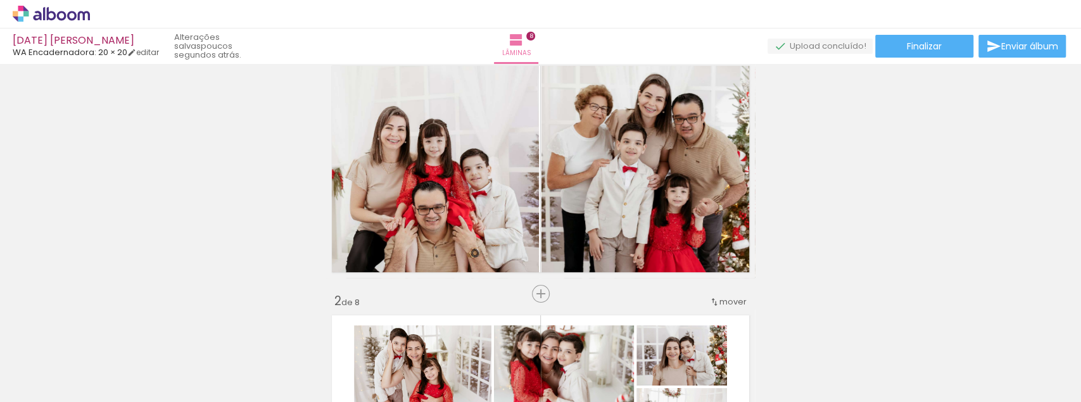
scroll to position [35, 0]
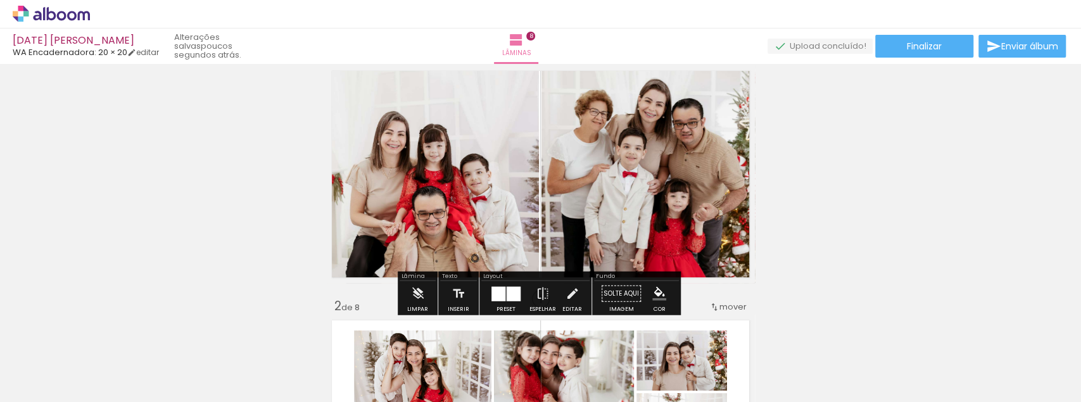
click at [415, 210] on quentale-photo at bounding box center [432, 174] width 213 height 218
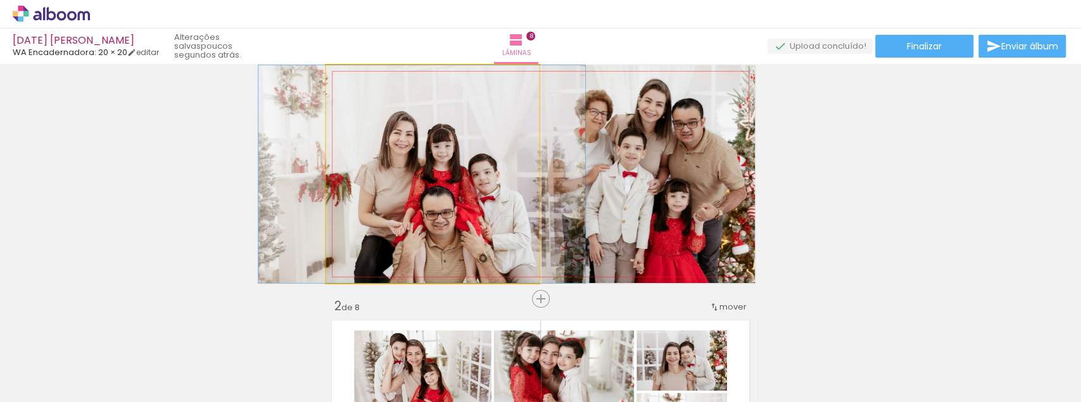
drag, startPoint x: 417, startPoint y: 220, endPoint x: 425, endPoint y: 191, distance: 29.7
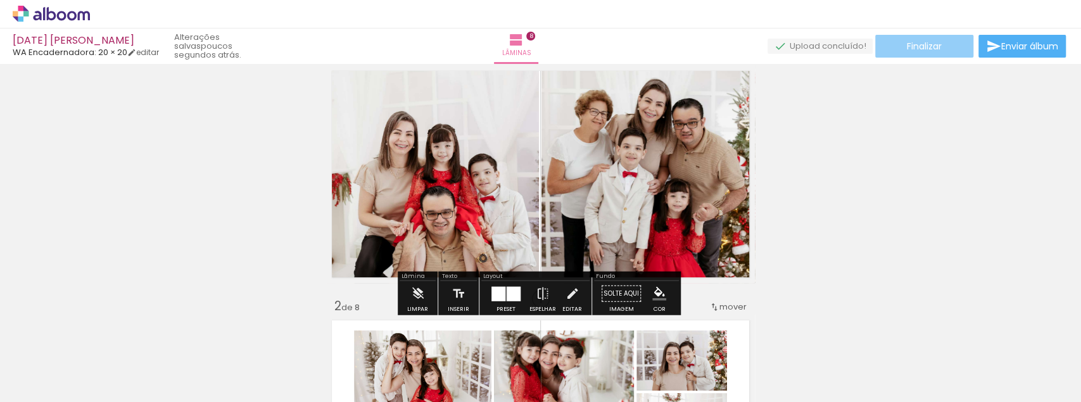
click at [938, 49] on paper-button "Finalizar" at bounding box center [924, 46] width 98 height 23
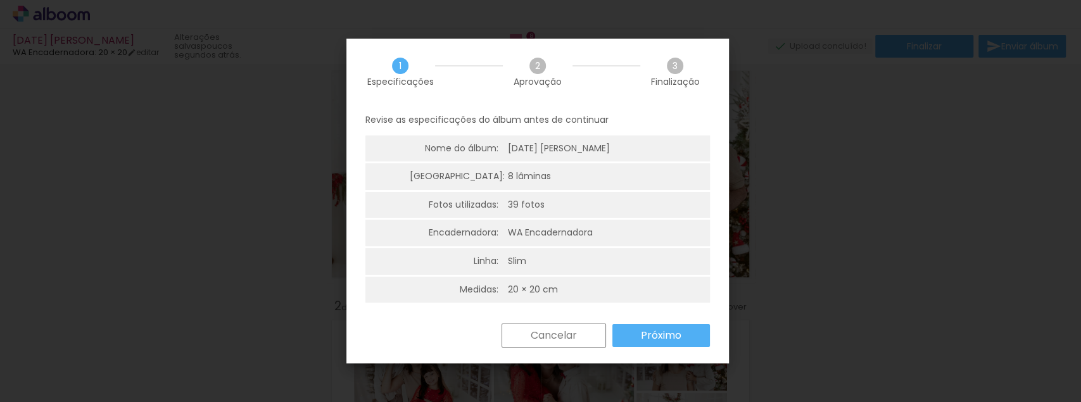
click at [676, 350] on div "Cancelar Próximo" at bounding box center [537, 345] width 383 height 43
click at [0, 0] on slot "Próximo" at bounding box center [0, 0] width 0 height 0
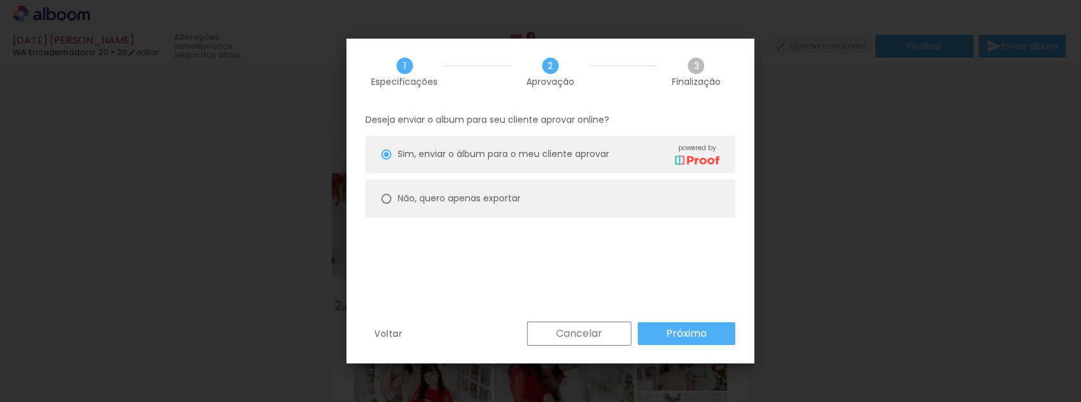
click at [397, 198] on paper-radio-button "Não, quero apenas exportar" at bounding box center [550, 199] width 370 height 38
type paper-radio-button "on"
click at [0, 0] on slot "Próximo" at bounding box center [0, 0] width 0 height 0
type input "Alta, 300 DPI"
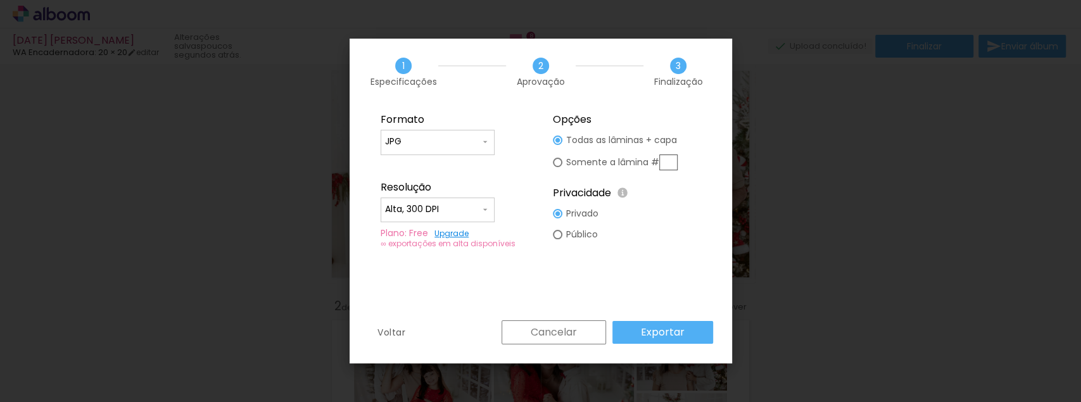
click at [689, 331] on paper-button "Exportar" at bounding box center [663, 332] width 101 height 23
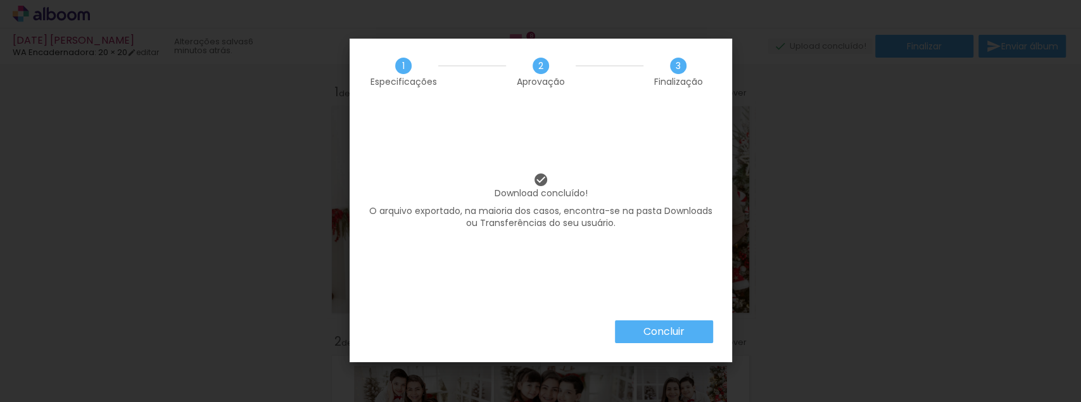
scroll to position [464, 0]
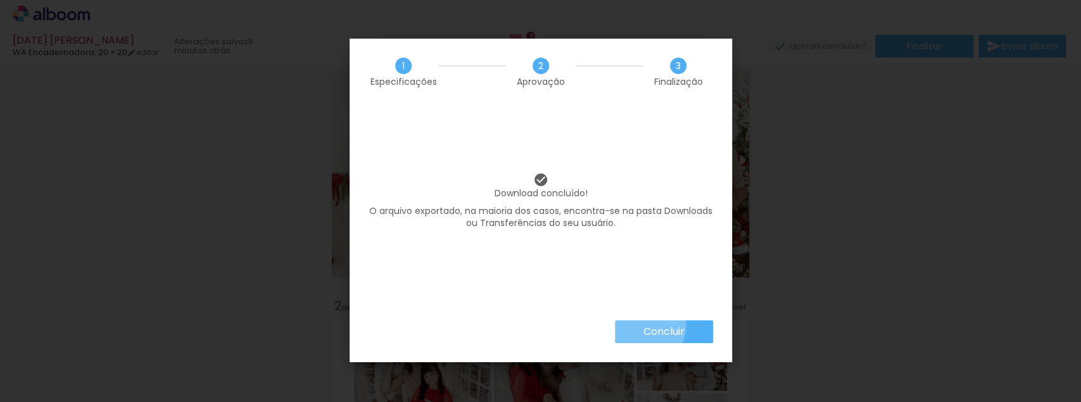
click at [635, 324] on paper-button "Concluir" at bounding box center [664, 332] width 98 height 23
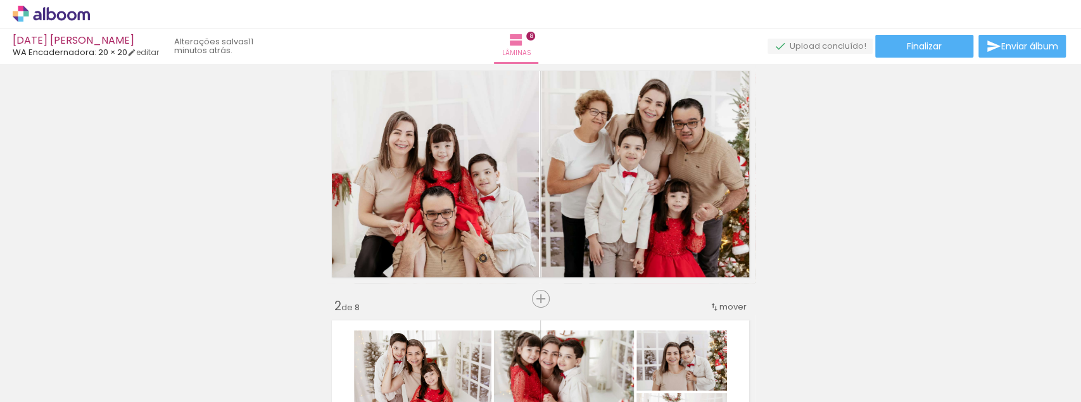
scroll to position [464, 0]
